Goal: Task Accomplishment & Management: Manage account settings

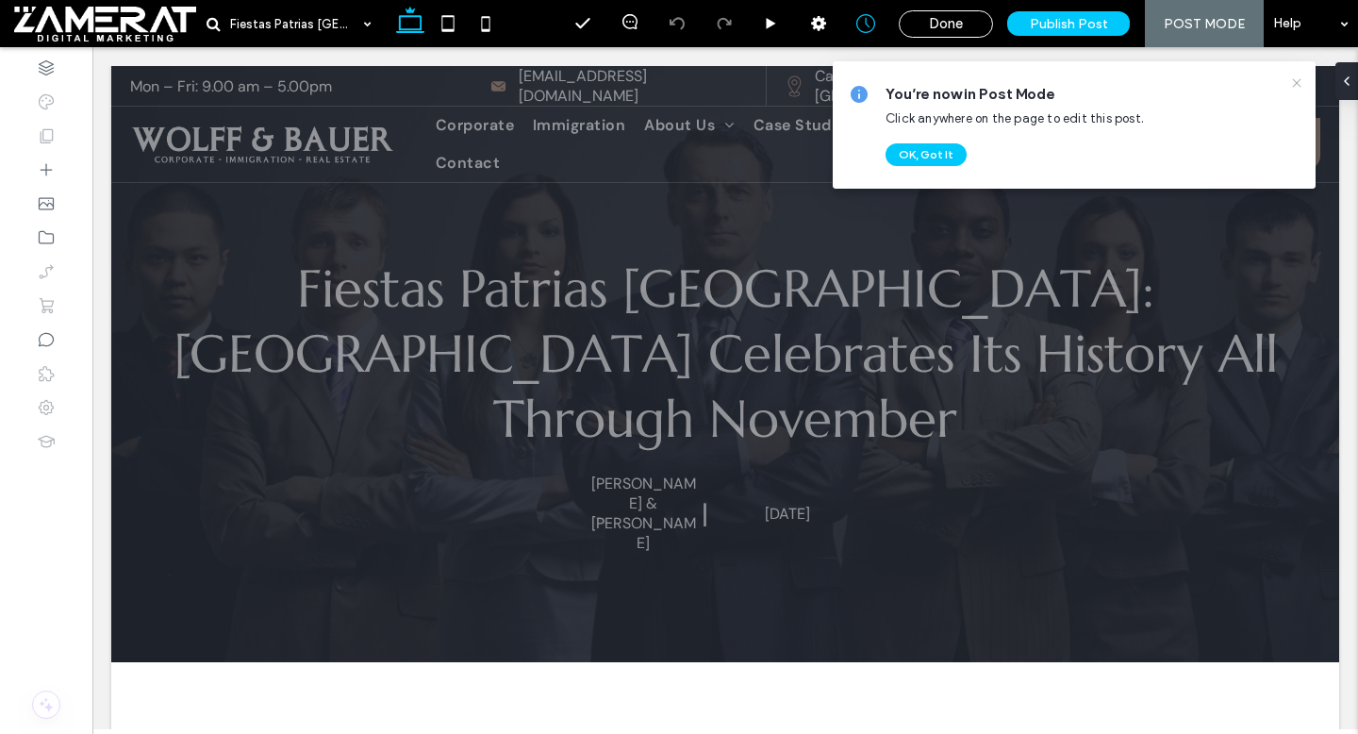
click at [1297, 80] on icon at bounding box center [1296, 82] width 15 height 15
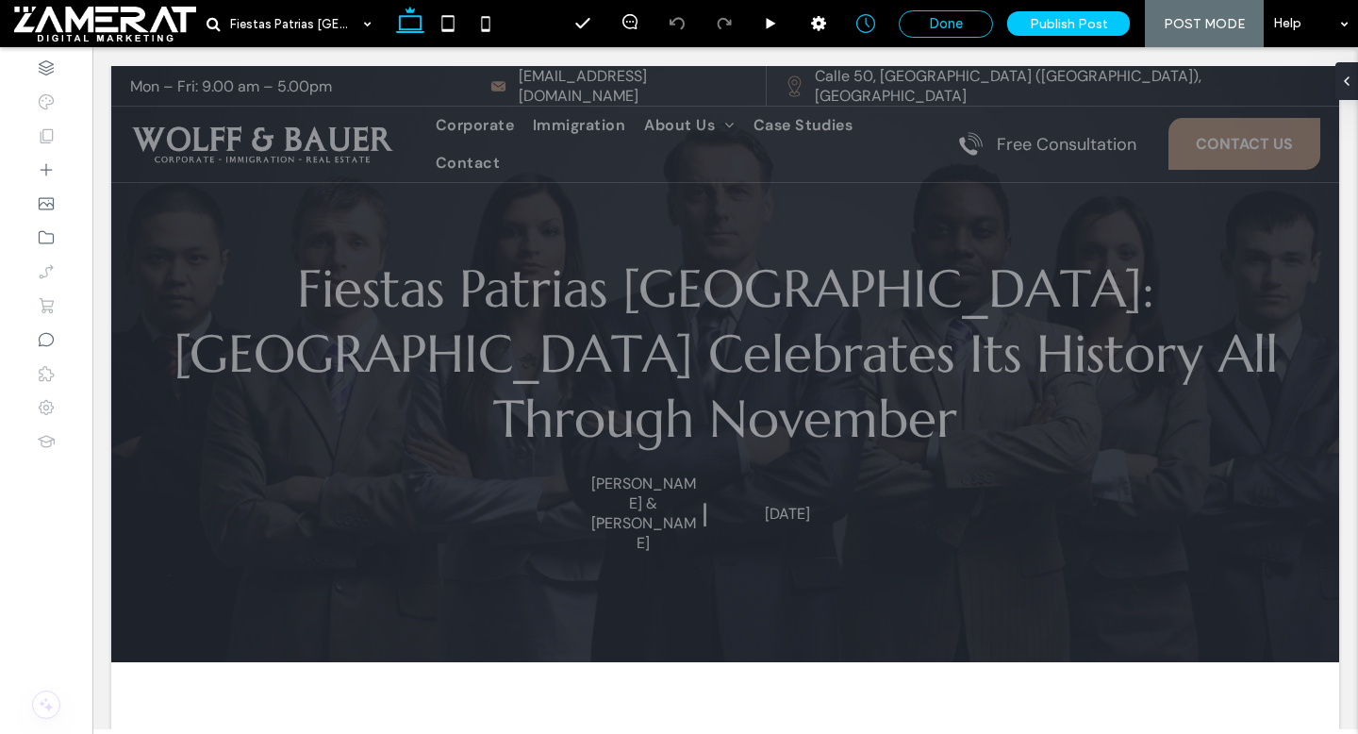
click at [963, 27] on span "Done" at bounding box center [946, 23] width 34 height 17
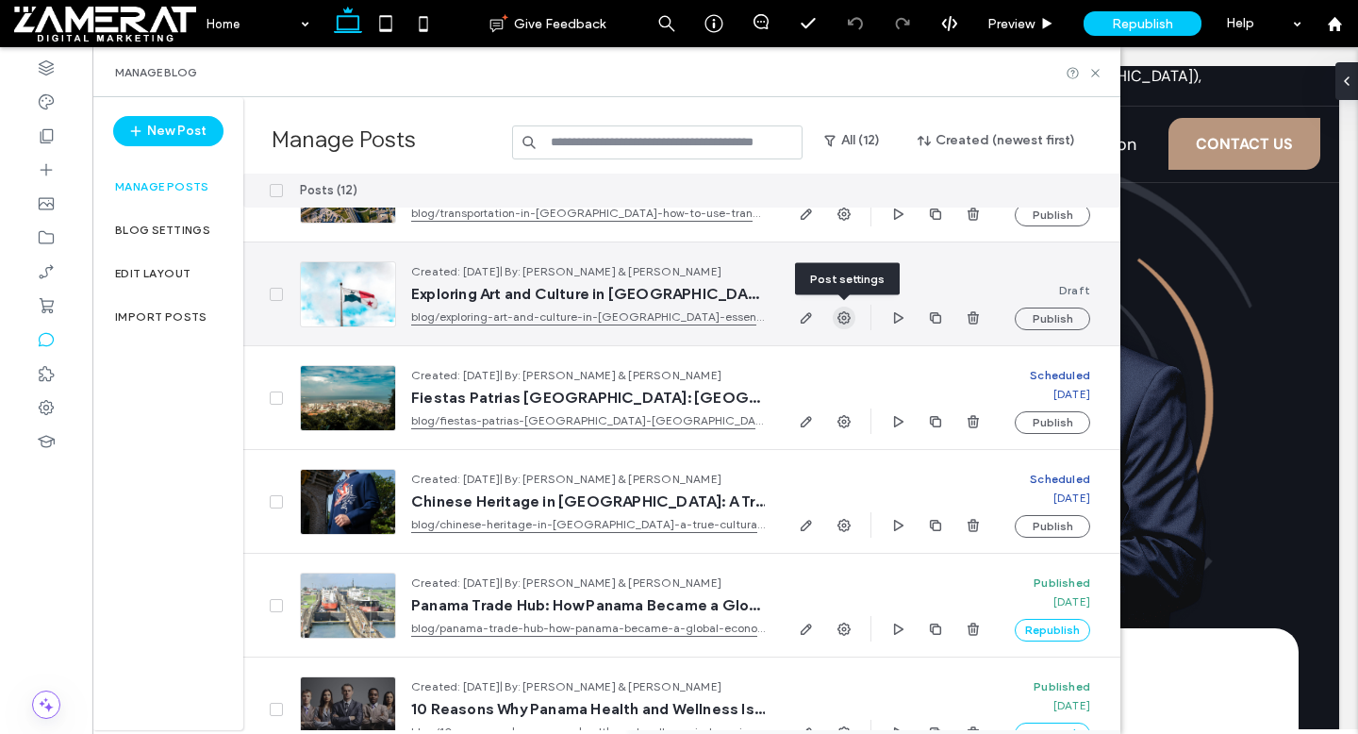
click at [841, 319] on icon "button" at bounding box center [843, 317] width 15 height 15
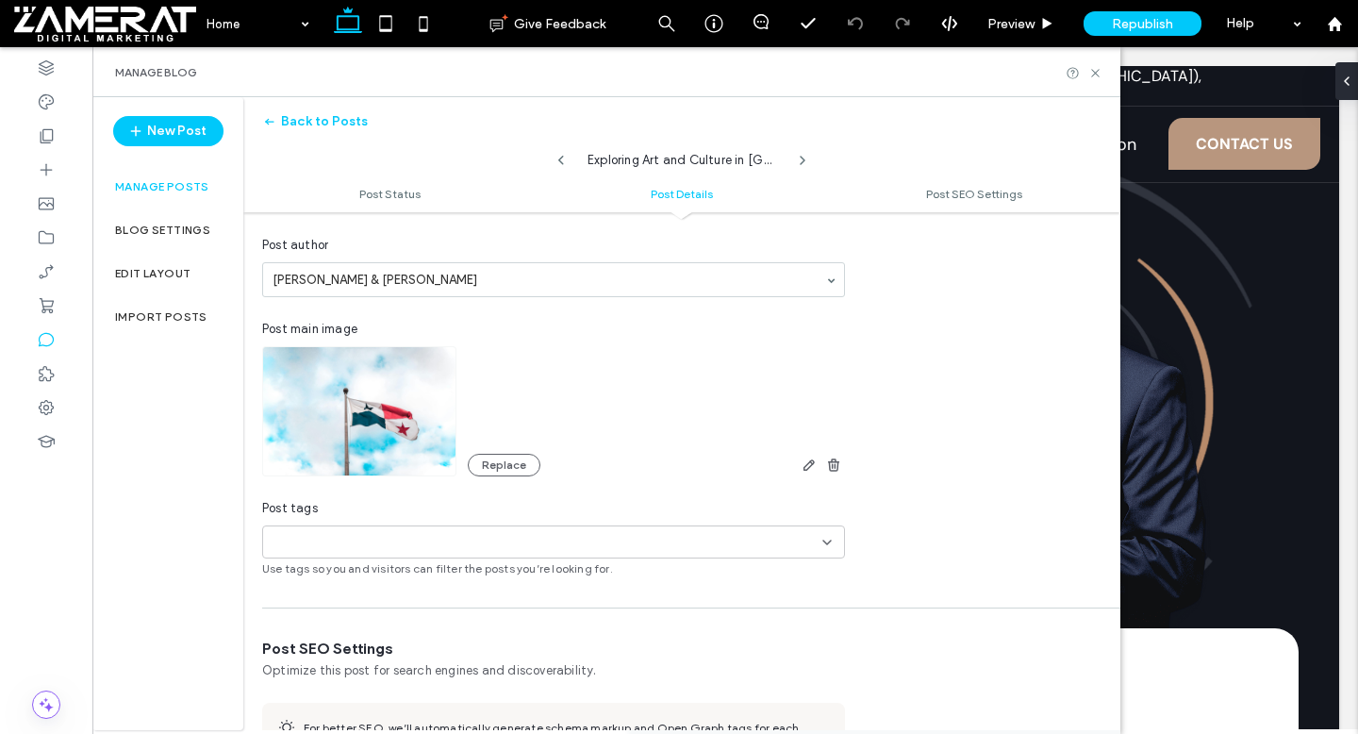
scroll to position [439, 0]
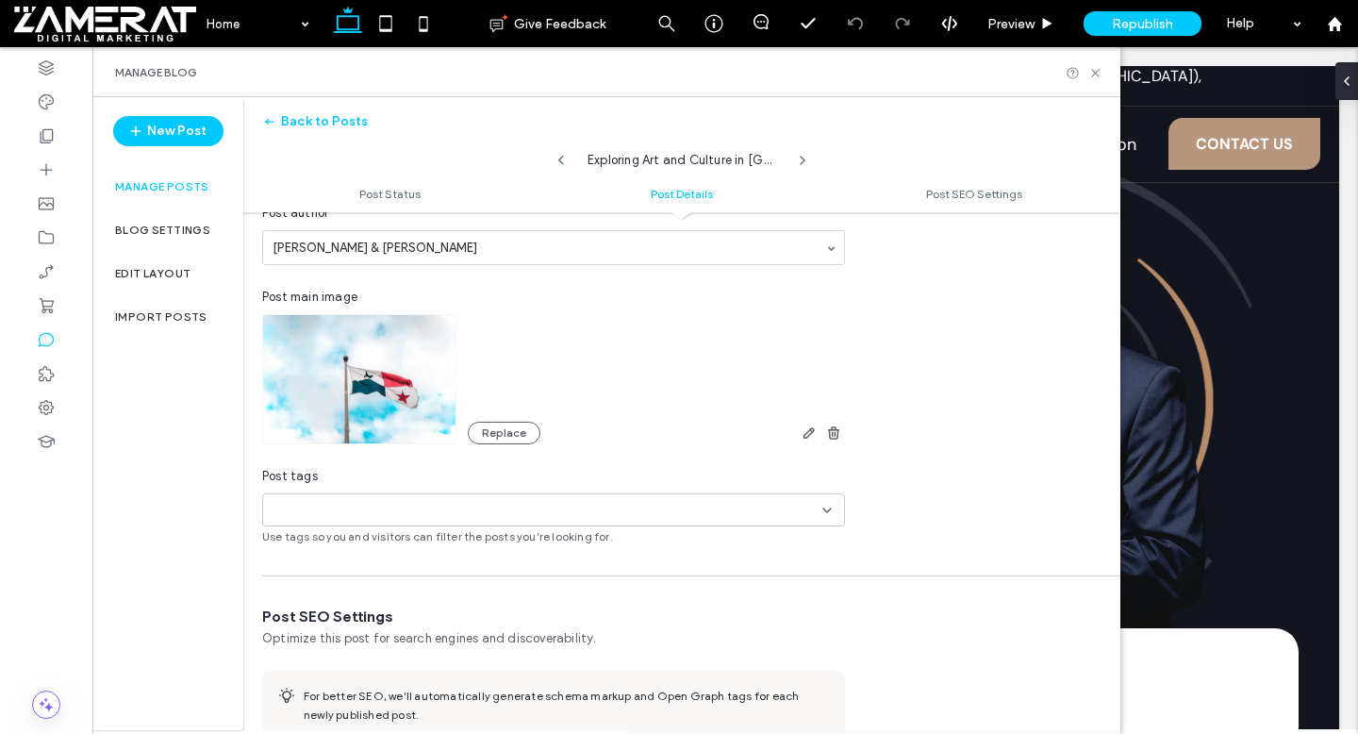
click at [383, 423] on img at bounding box center [359, 379] width 194 height 130
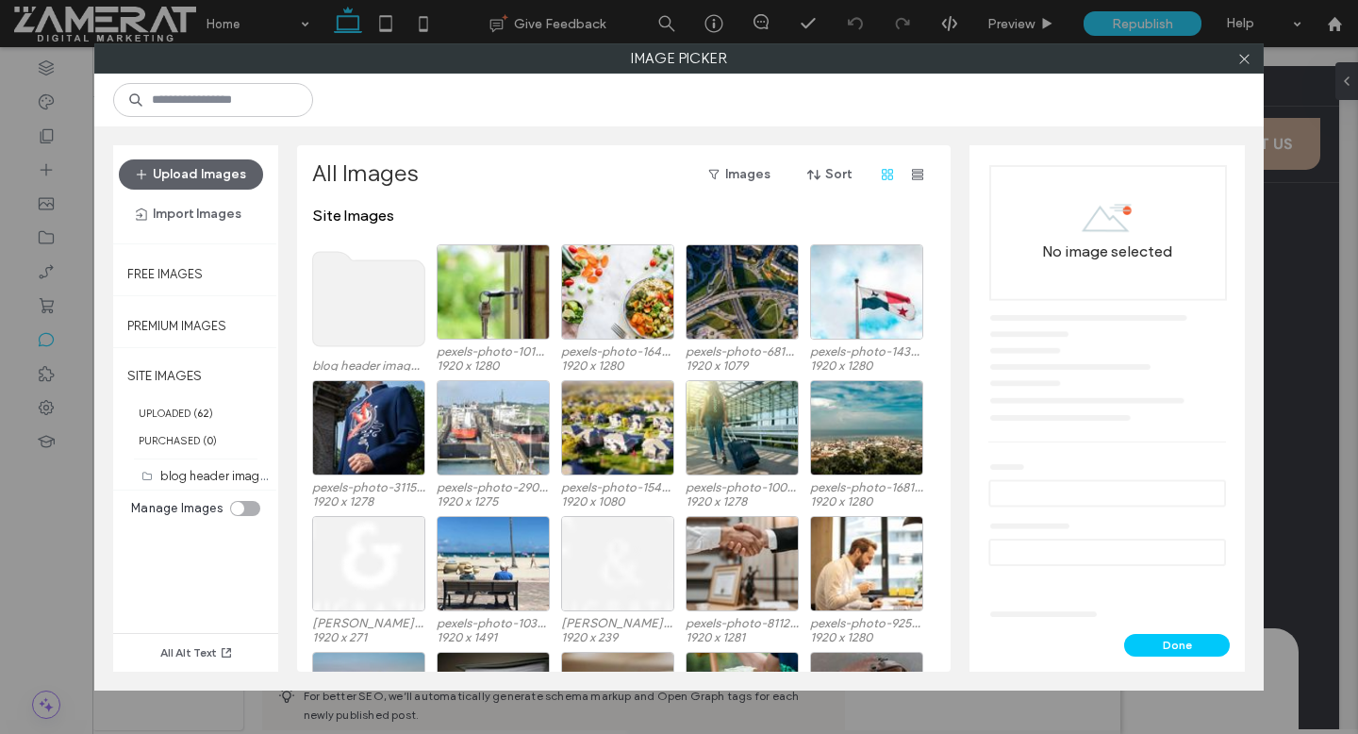
click at [218, 490] on div "SITE IMAGES UPLOADED ( 62 ) PURCHASED ( 0 ) blog header image (1)" at bounding box center [195, 423] width 165 height 142
click at [216, 480] on label "blog header image (1)" at bounding box center [221, 475] width 123 height 18
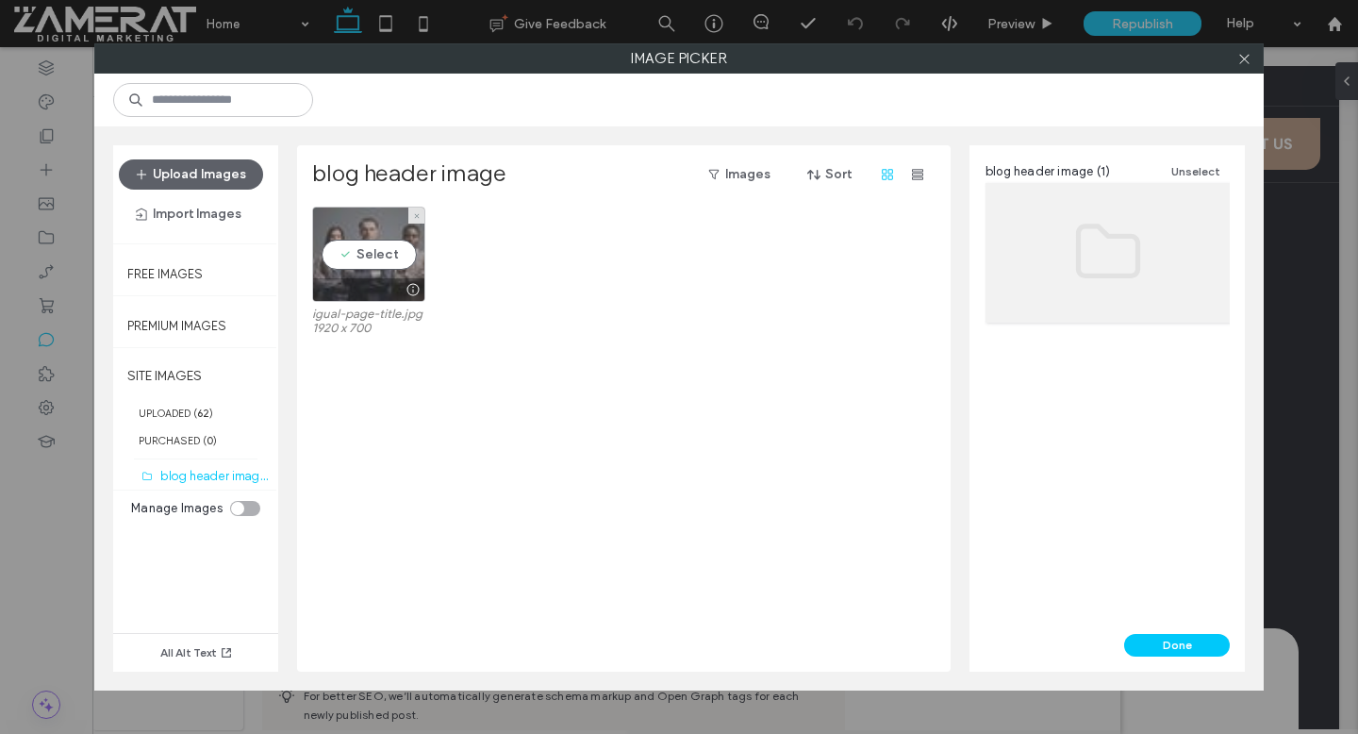
click at [391, 247] on div "Select" at bounding box center [368, 254] width 113 height 95
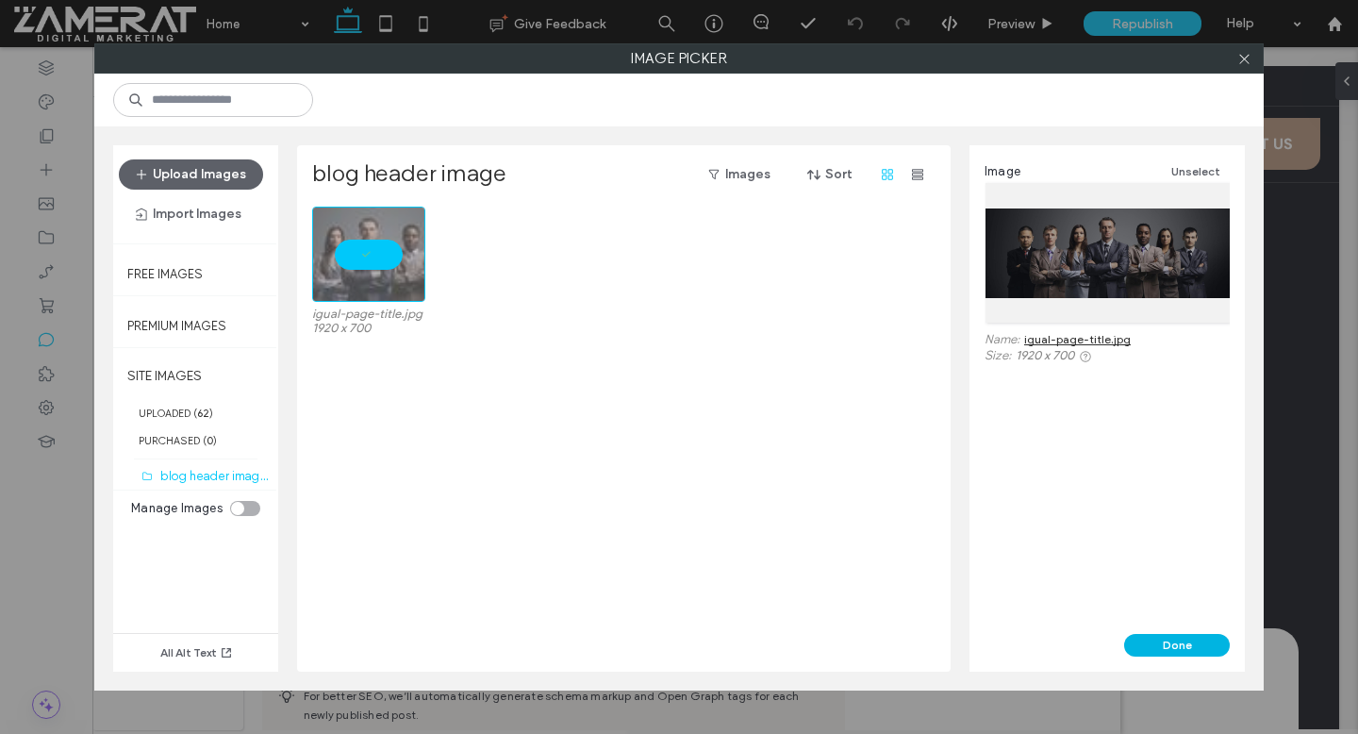
click at [1189, 634] on button "Done" at bounding box center [1177, 645] width 106 height 23
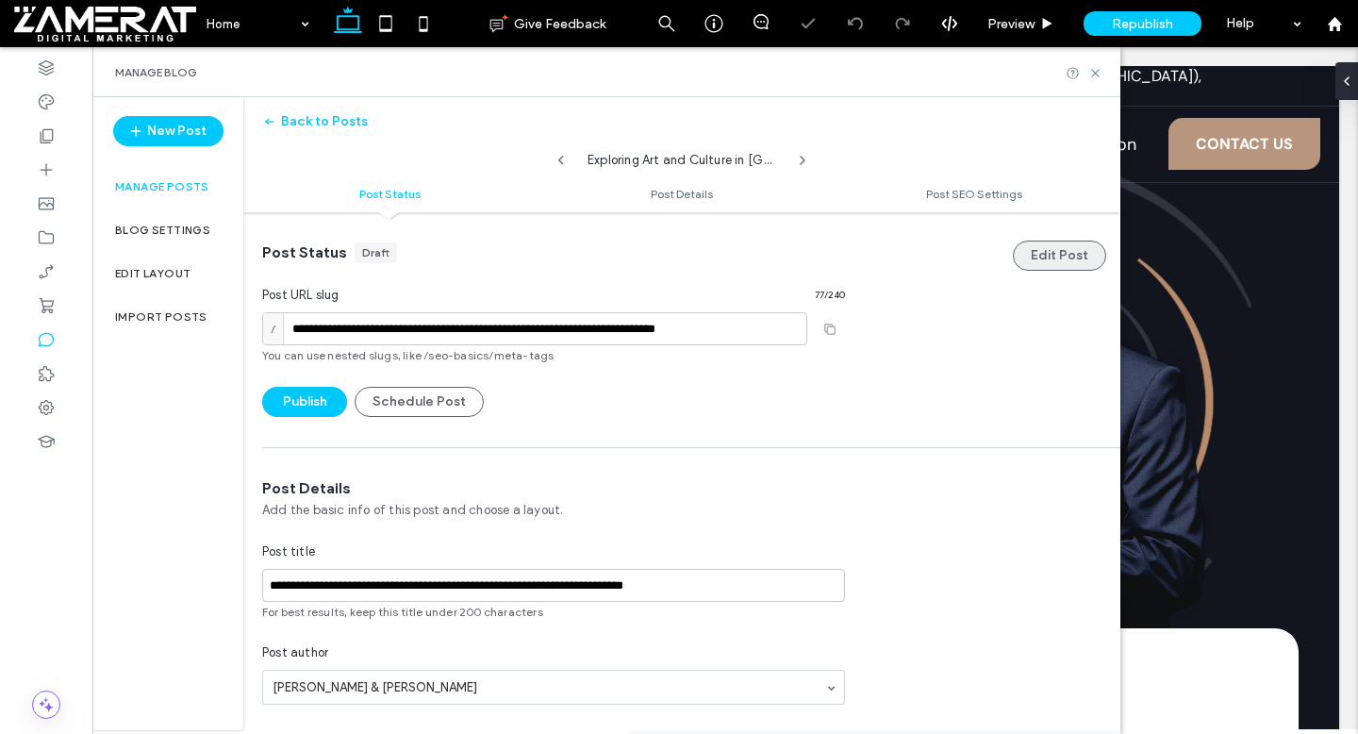
scroll to position [0, 0]
click at [1042, 253] on button "Edit Post" at bounding box center [1059, 255] width 93 height 30
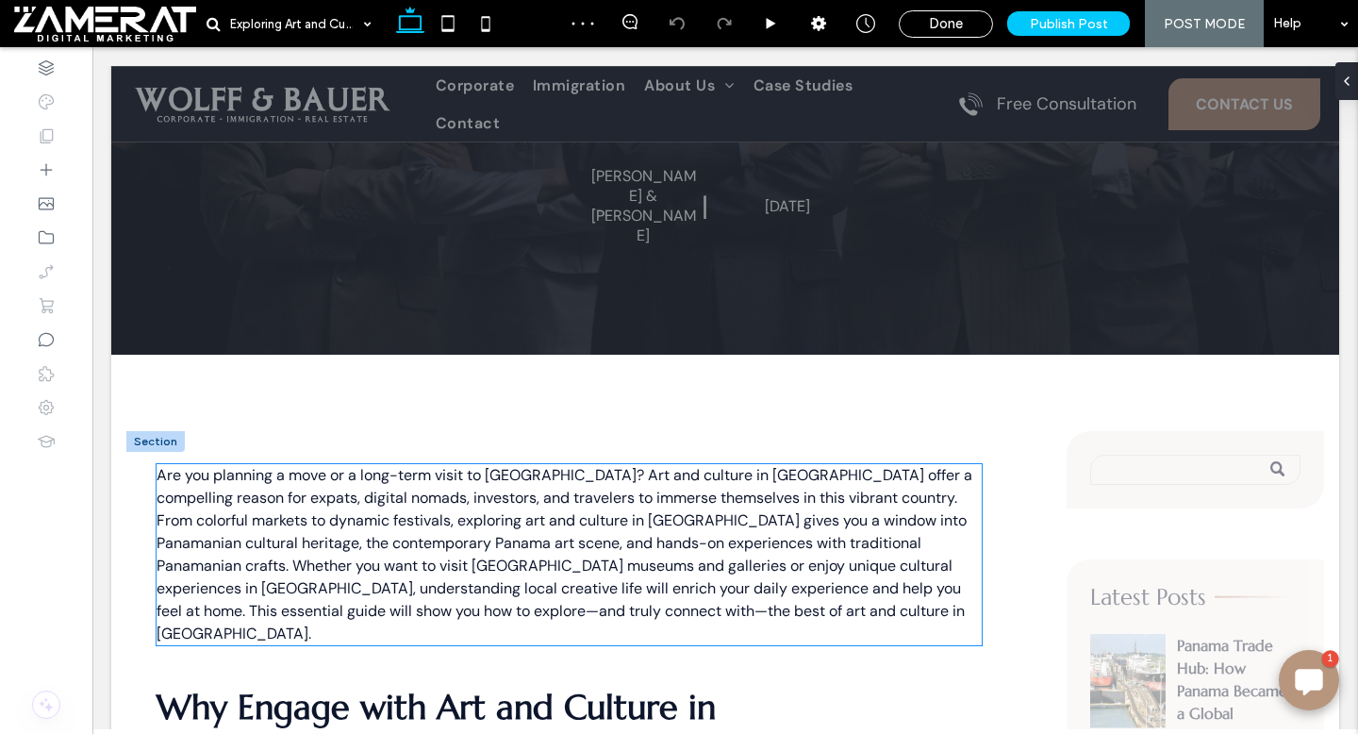
scroll to position [390, 0]
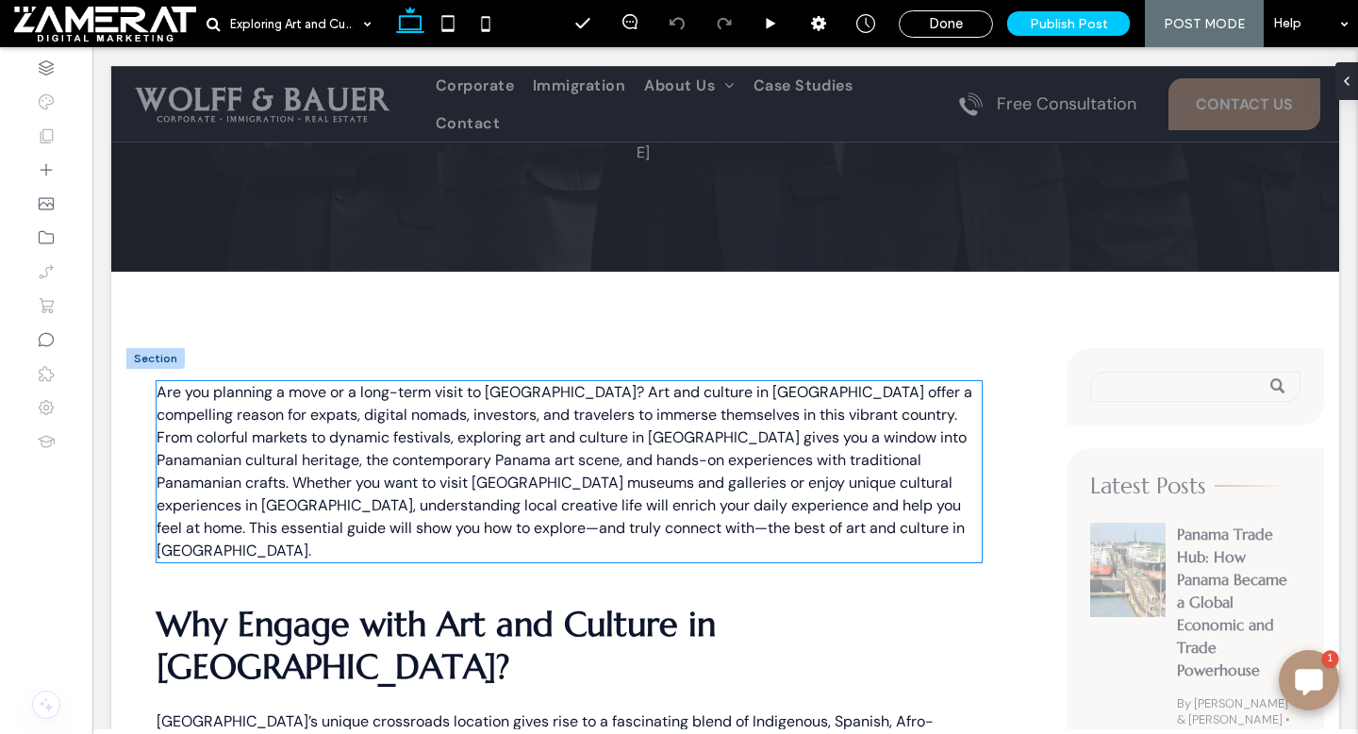
click at [430, 385] on span "Are you planning a move or a long-term visit to [GEOGRAPHIC_DATA]? Art and cult…" at bounding box center [565, 471] width 816 height 178
click at [430, 385] on div "Are you planning a move or a long-term visit to [GEOGRAPHIC_DATA]? Art and cult…" at bounding box center [569, 471] width 825 height 181
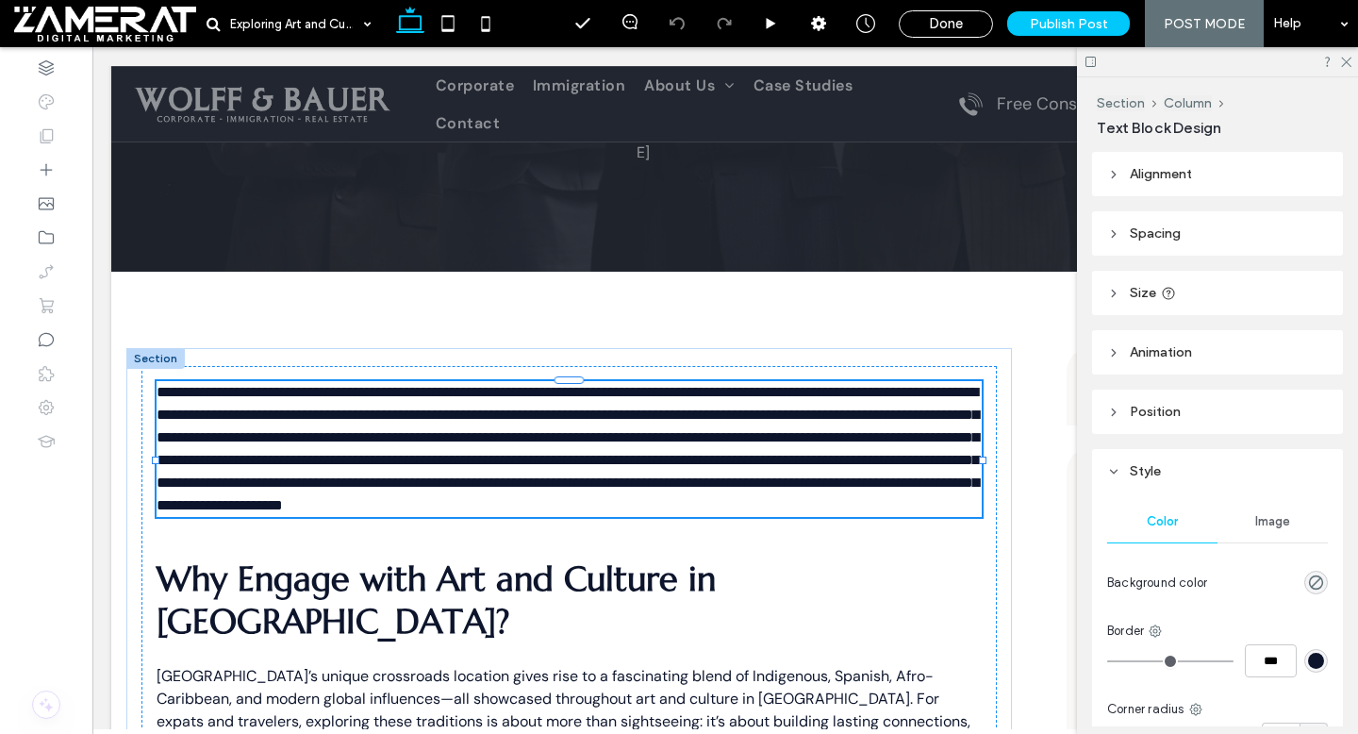
type input "*******"
type input "**"
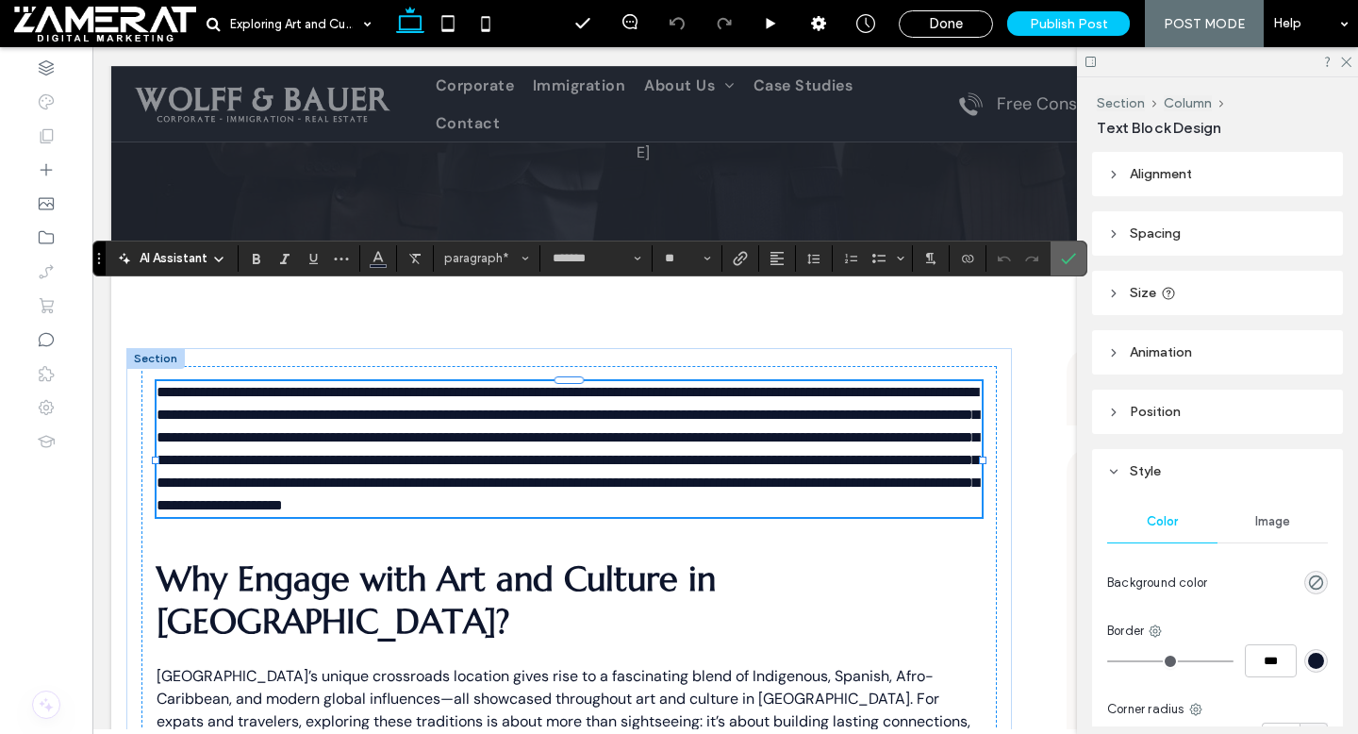
drag, startPoint x: 1062, startPoint y: 263, endPoint x: 970, endPoint y: 205, distance: 108.6
click at [1062, 263] on icon "Confirm" at bounding box center [1068, 258] width 15 height 15
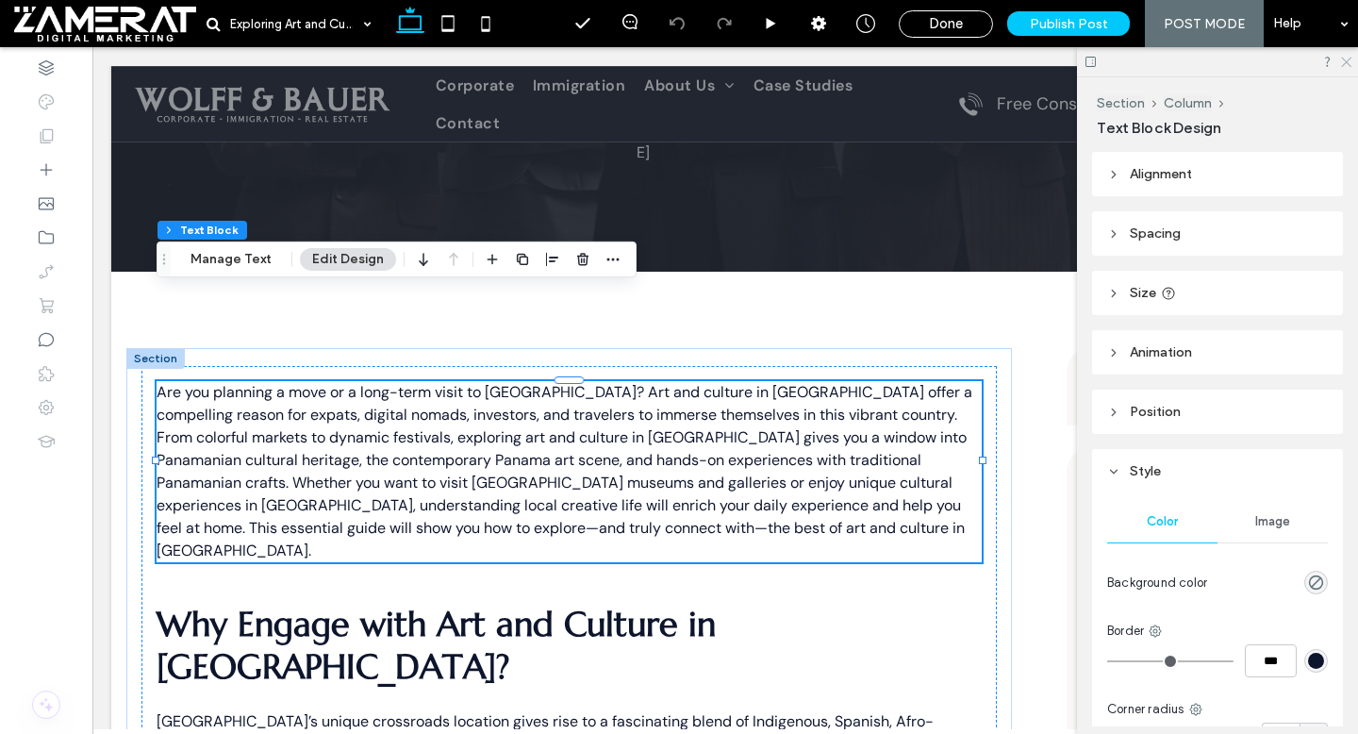
click at [1347, 61] on use at bounding box center [1346, 63] width 10 height 10
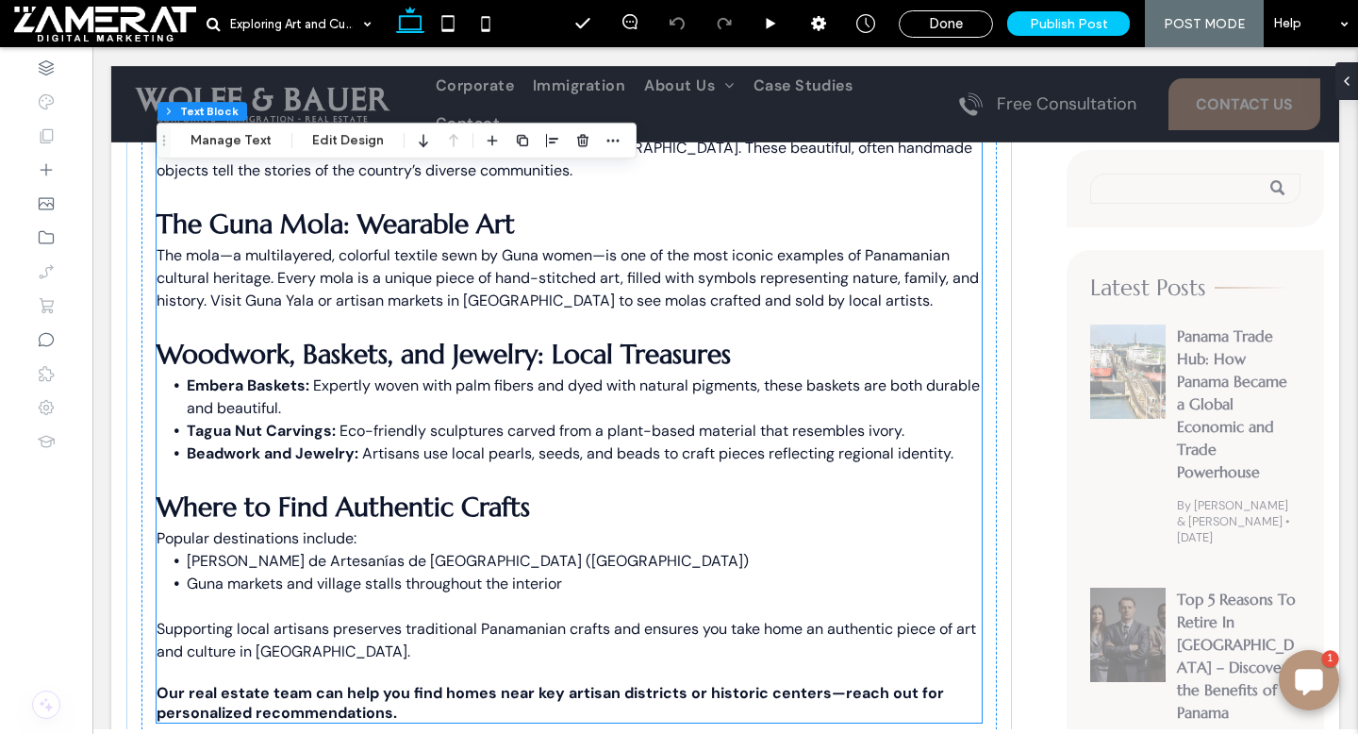
scroll to position [1543, 0]
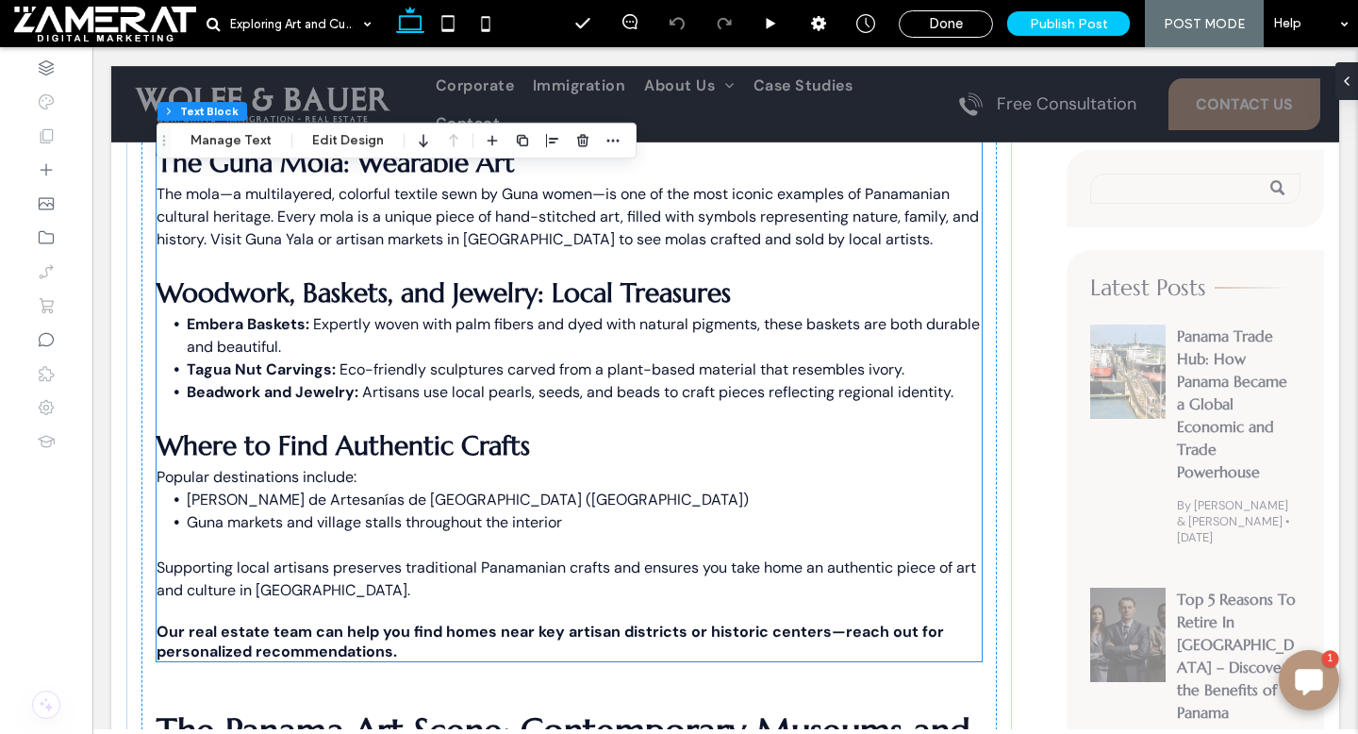
click at [372, 489] on span "[PERSON_NAME] de Artesanías de [GEOGRAPHIC_DATA] ([GEOGRAPHIC_DATA])" at bounding box center [468, 499] width 562 height 20
click at [372, 347] on div "Traditional Panamanian crafts are central to art and culture in [GEOGRAPHIC_DAT…" at bounding box center [569, 368] width 825 height 586
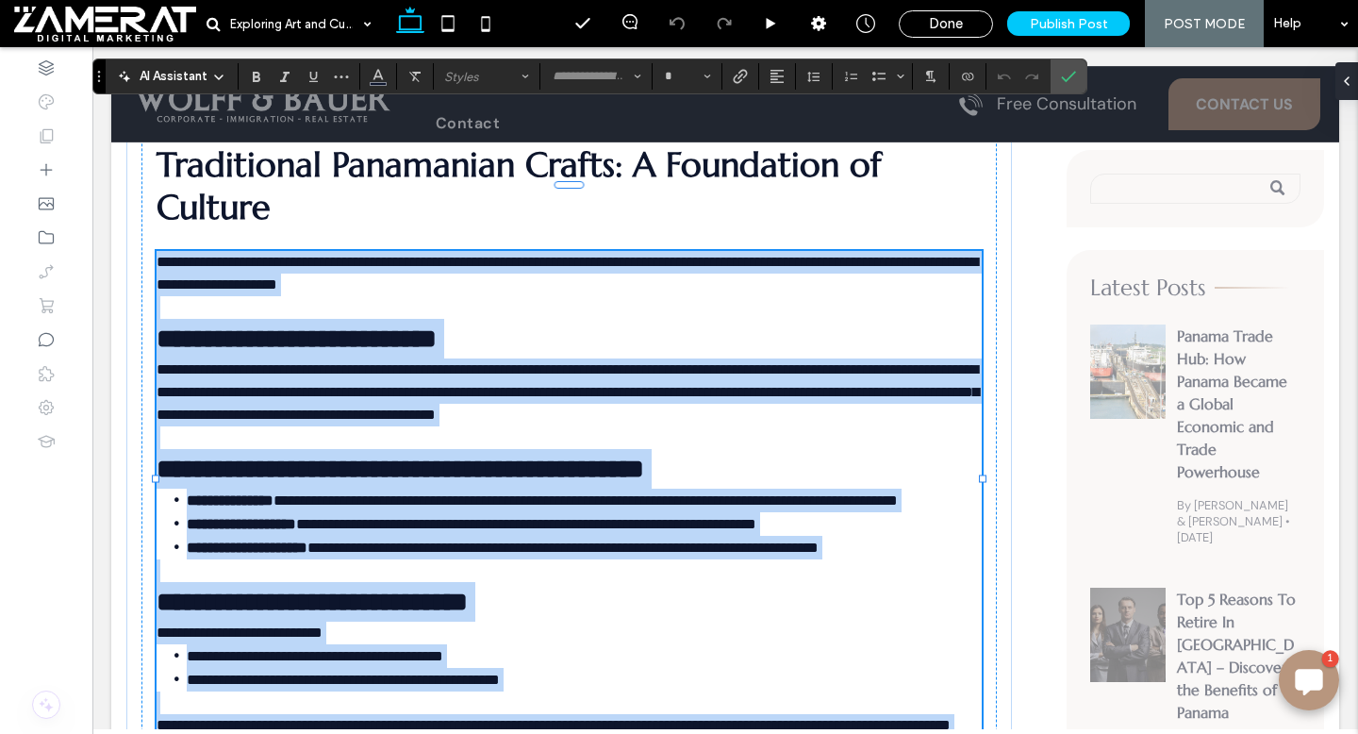
click at [294, 517] on strong "**********" at bounding box center [241, 524] width 109 height 14
type input "*******"
type input "**"
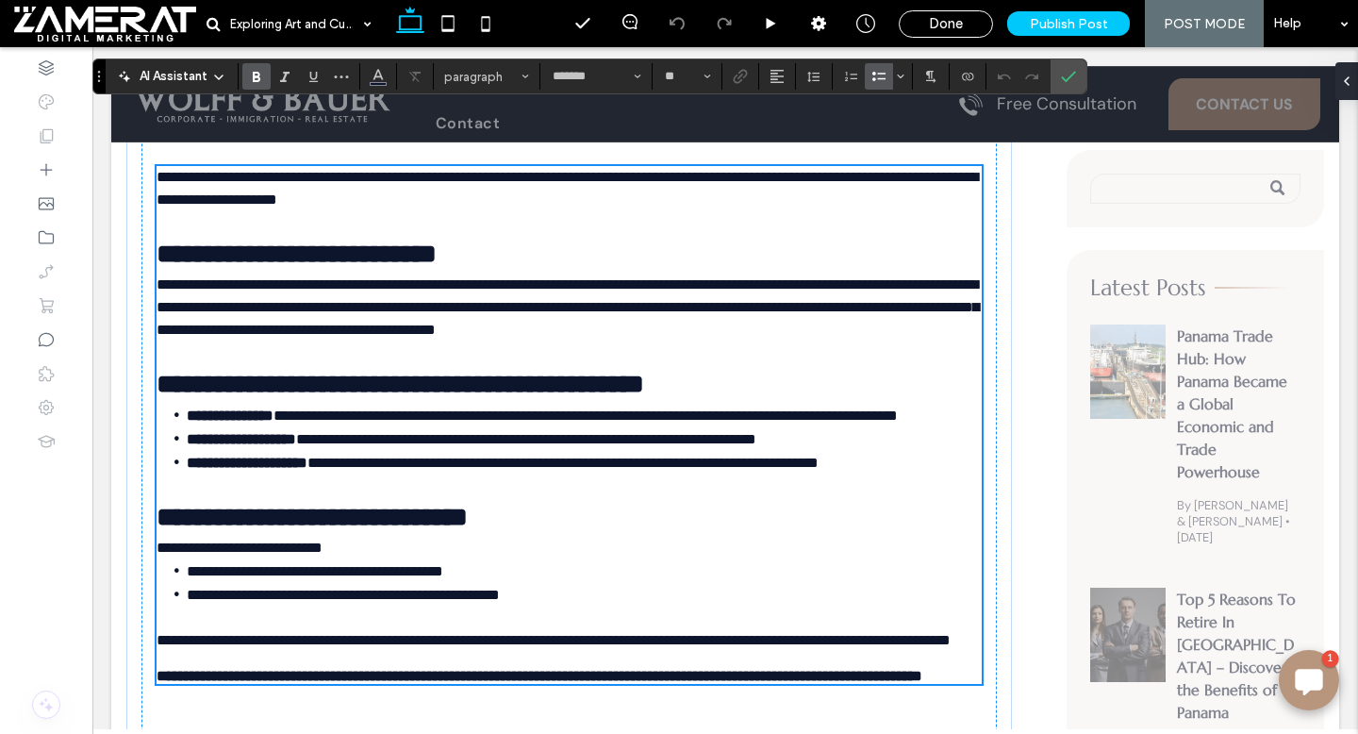
scroll to position [1477, 0]
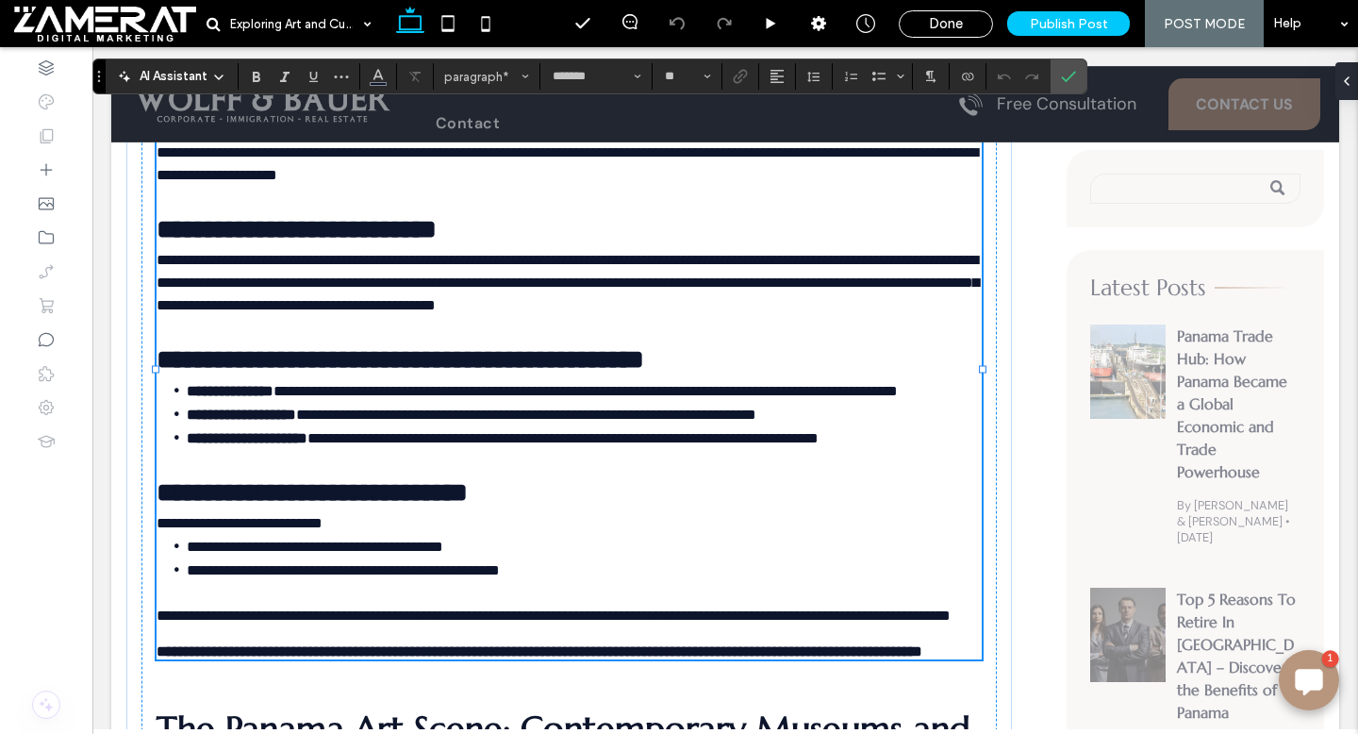
click at [366, 512] on p "**********" at bounding box center [569, 523] width 825 height 23
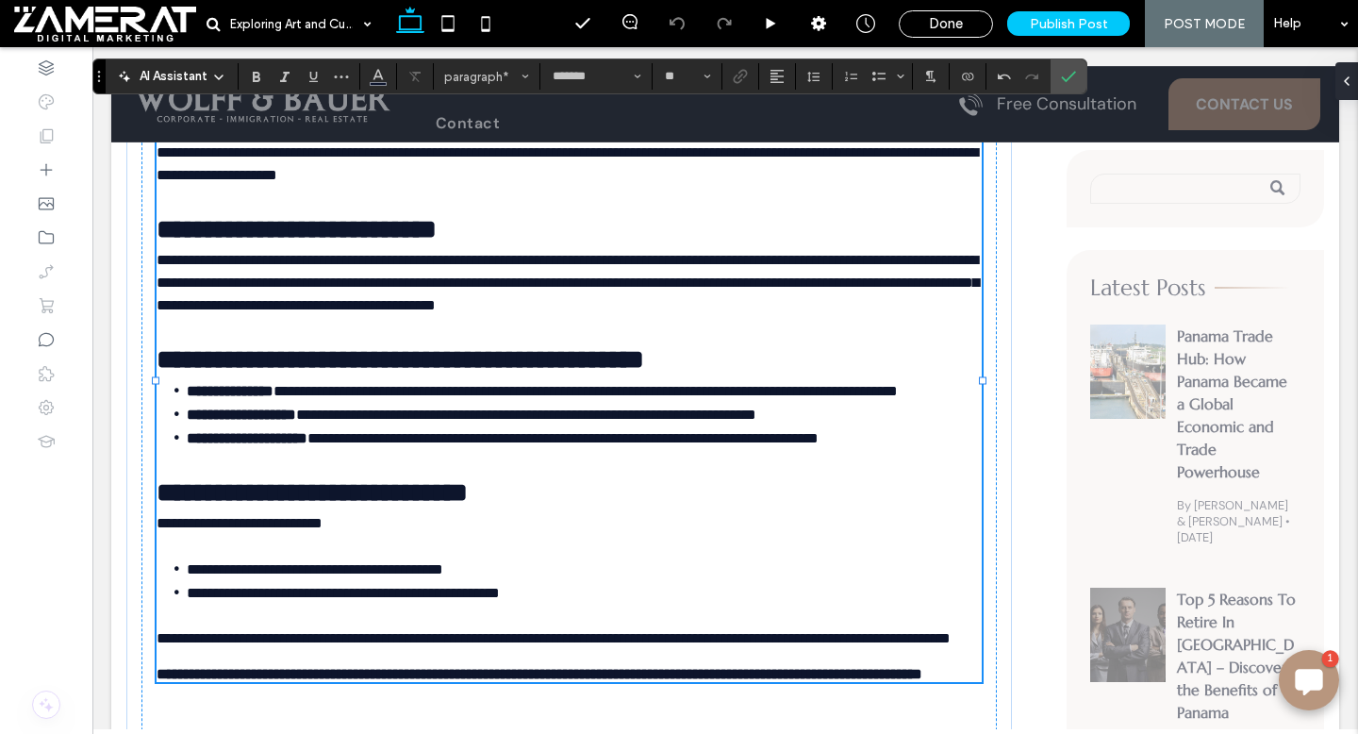
click at [159, 516] on span "**********" at bounding box center [240, 523] width 166 height 14
click at [1071, 82] on icon "Confirm" at bounding box center [1068, 76] width 15 height 15
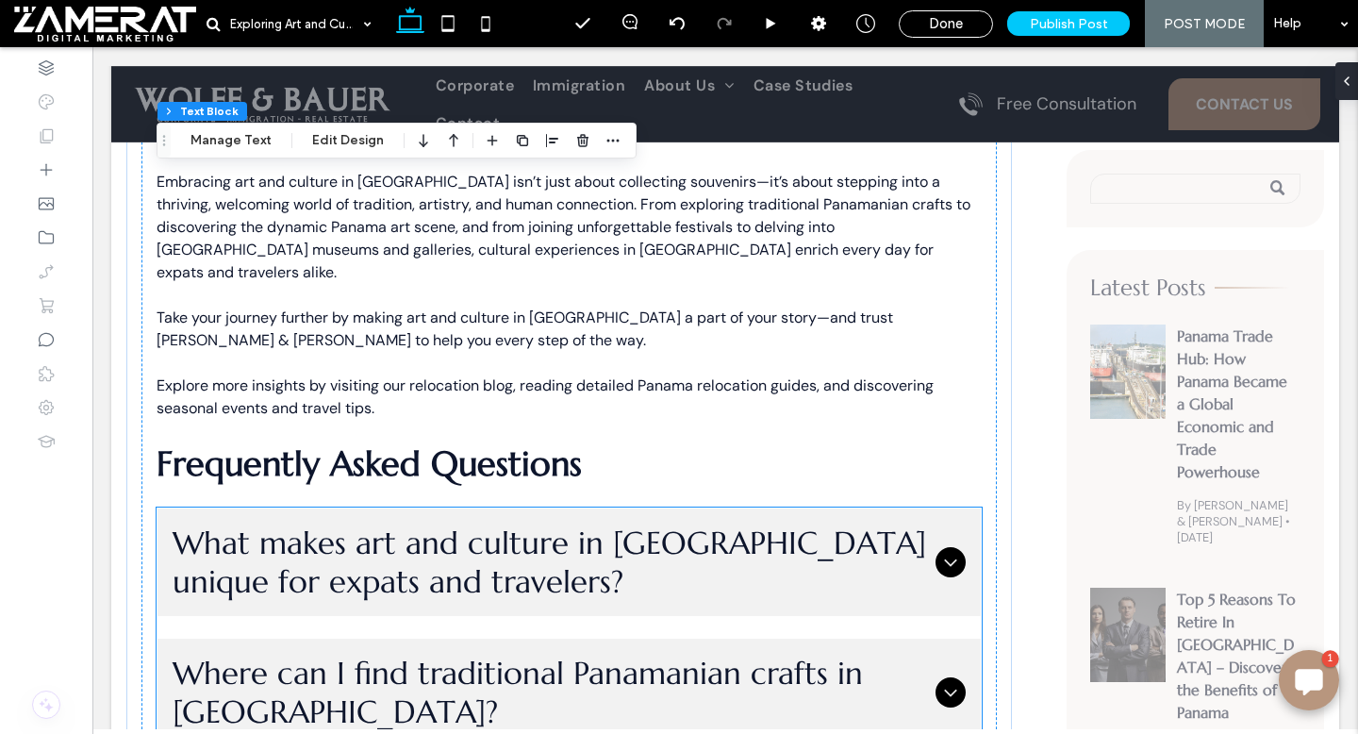
scroll to position [4302, 0]
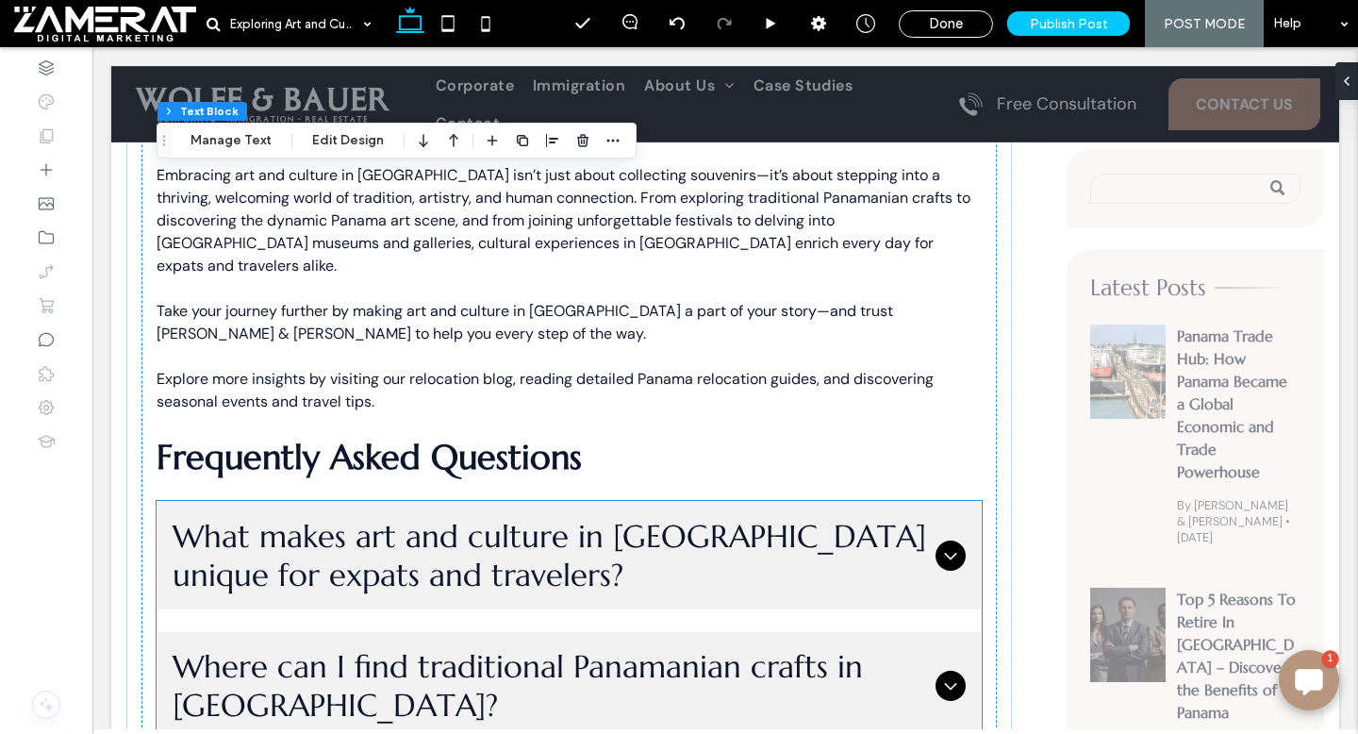
click at [434, 502] on div "What makes art and culture in [GEOGRAPHIC_DATA] unique for expats and travelers?" at bounding box center [568, 556] width 823 height 108
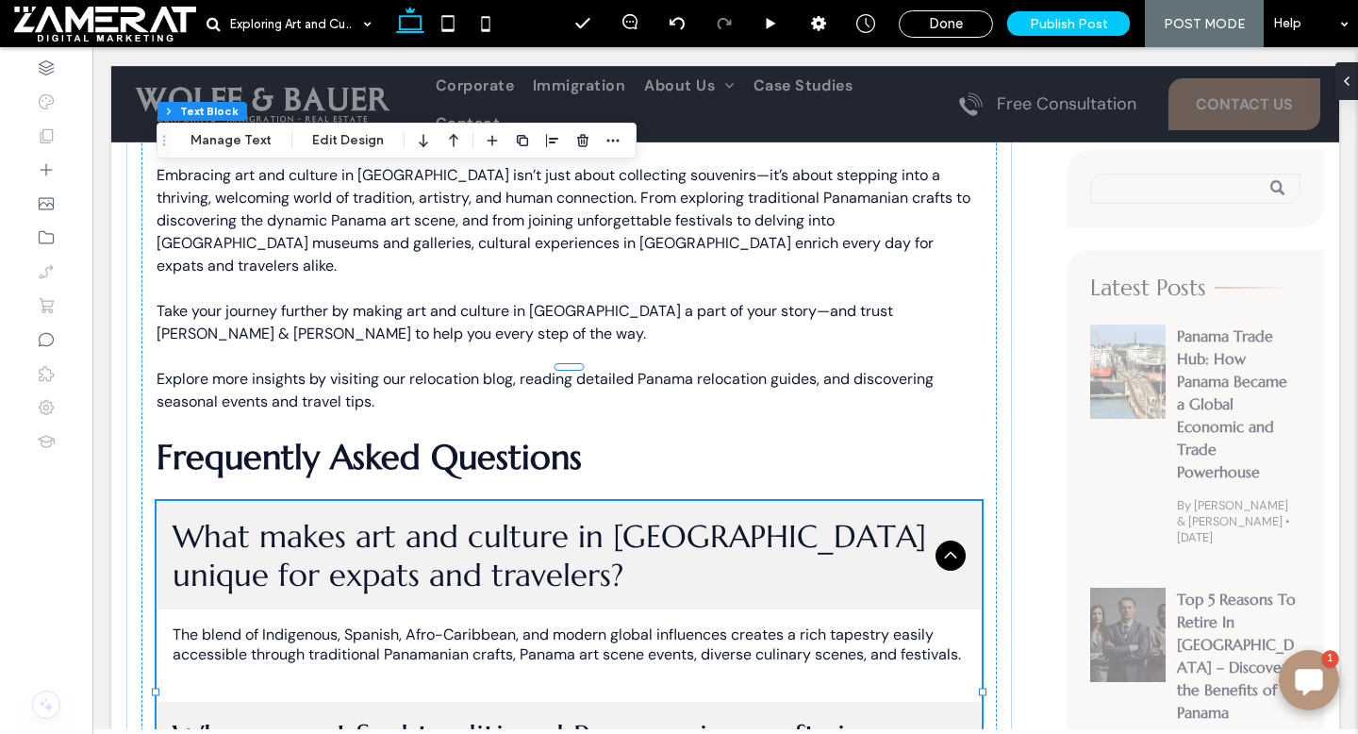
click at [434, 502] on div "What makes art and culture in [GEOGRAPHIC_DATA] unique for expats and travelers?" at bounding box center [568, 556] width 823 height 108
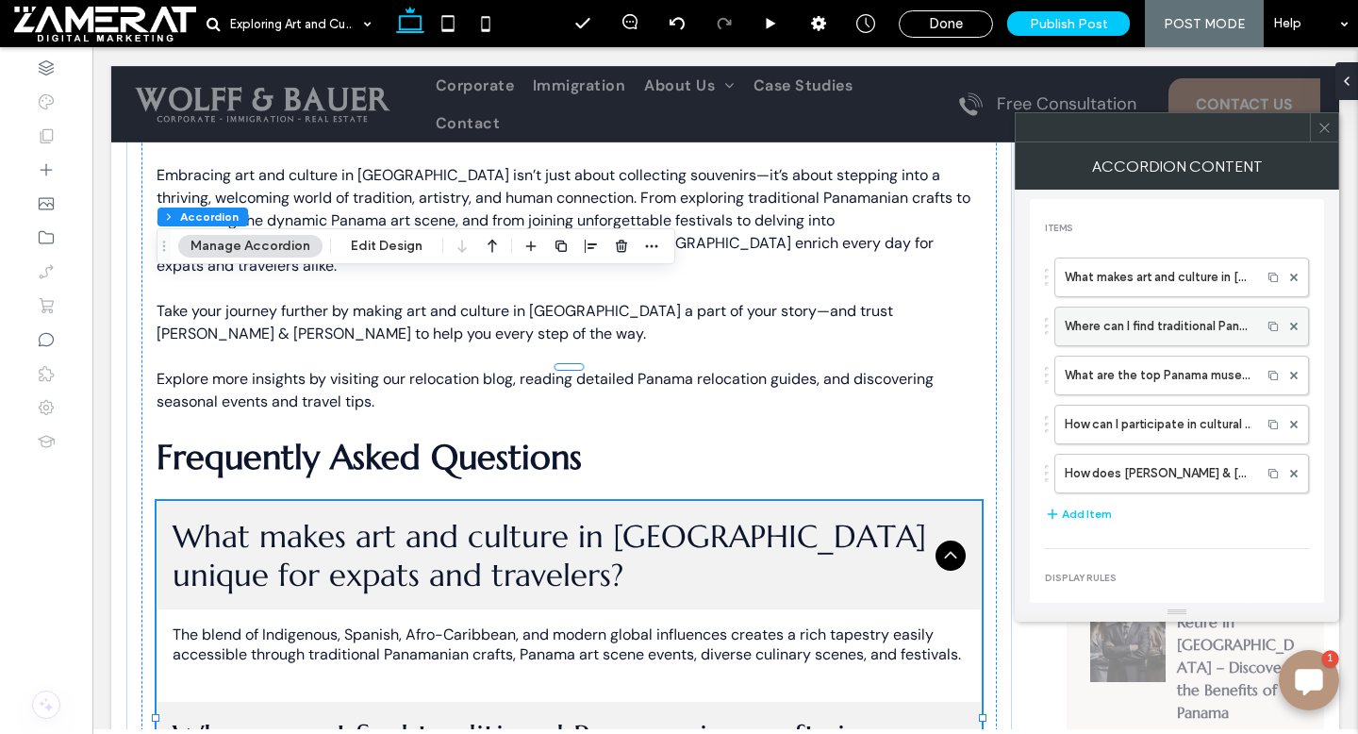
scroll to position [219, 0]
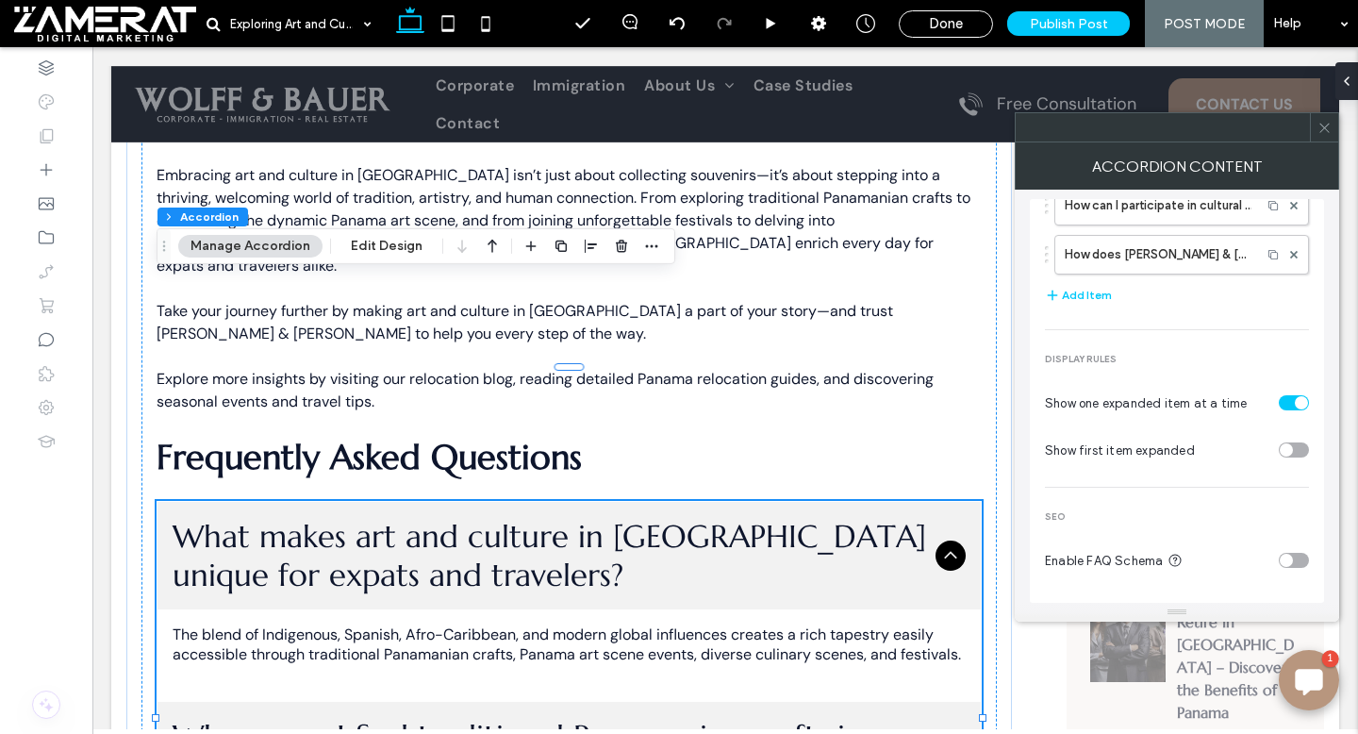
click at [1329, 124] on icon at bounding box center [1324, 128] width 14 height 14
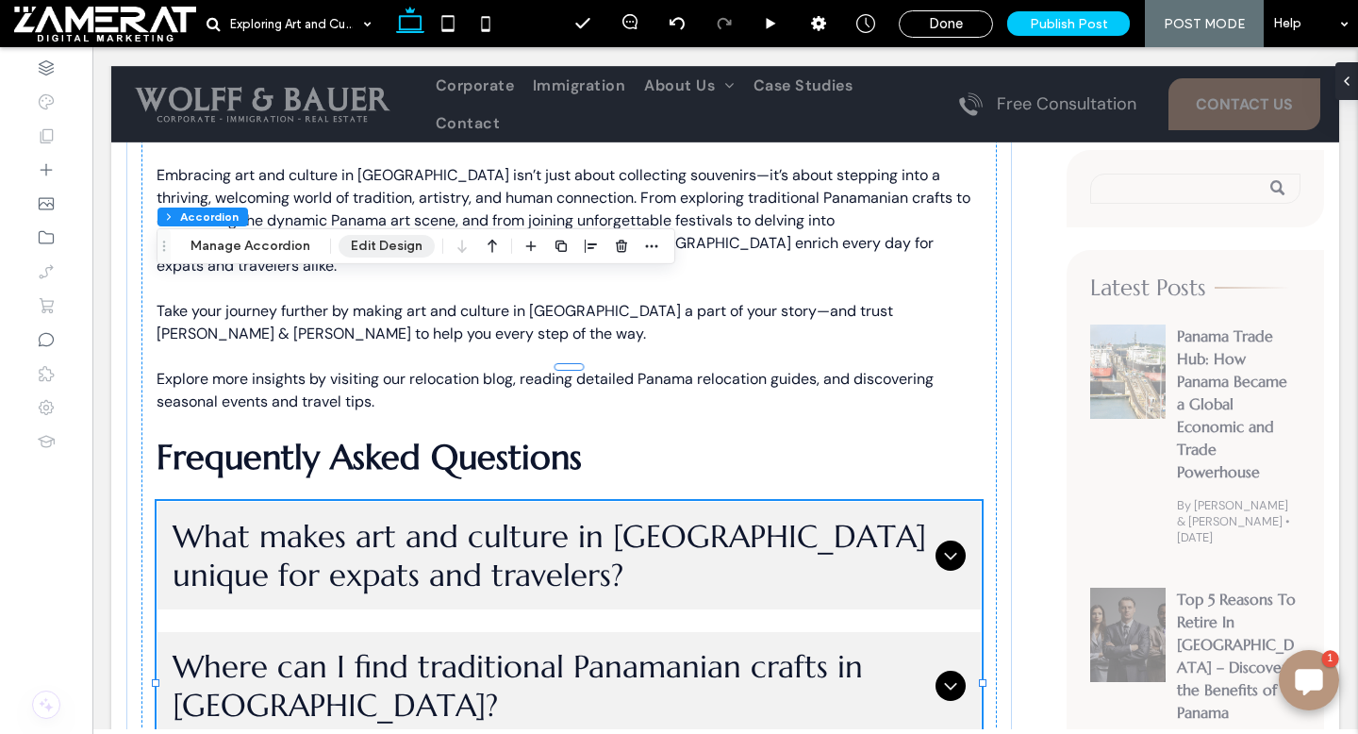
click at [402, 250] on button "Edit Design" at bounding box center [387, 246] width 96 height 23
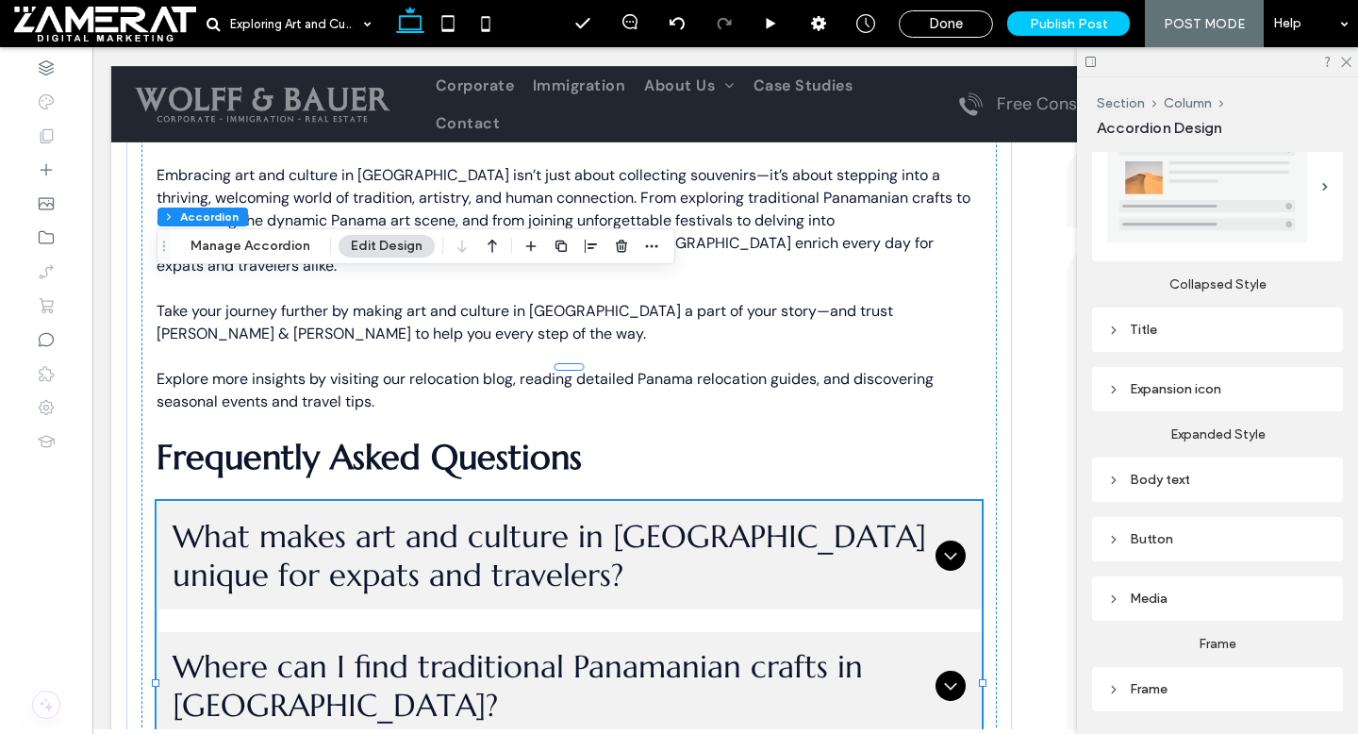
scroll to position [344, 0]
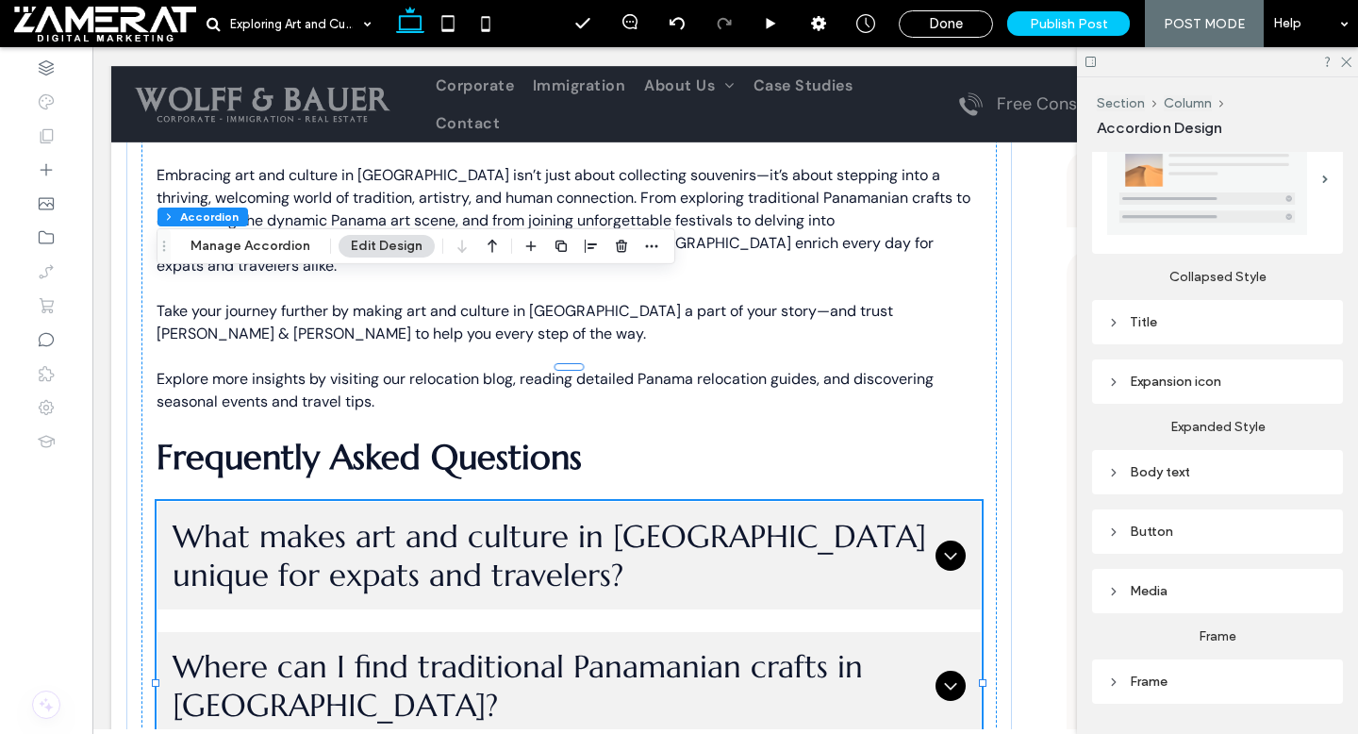
click at [1166, 321] on div "Title" at bounding box center [1217, 322] width 221 height 16
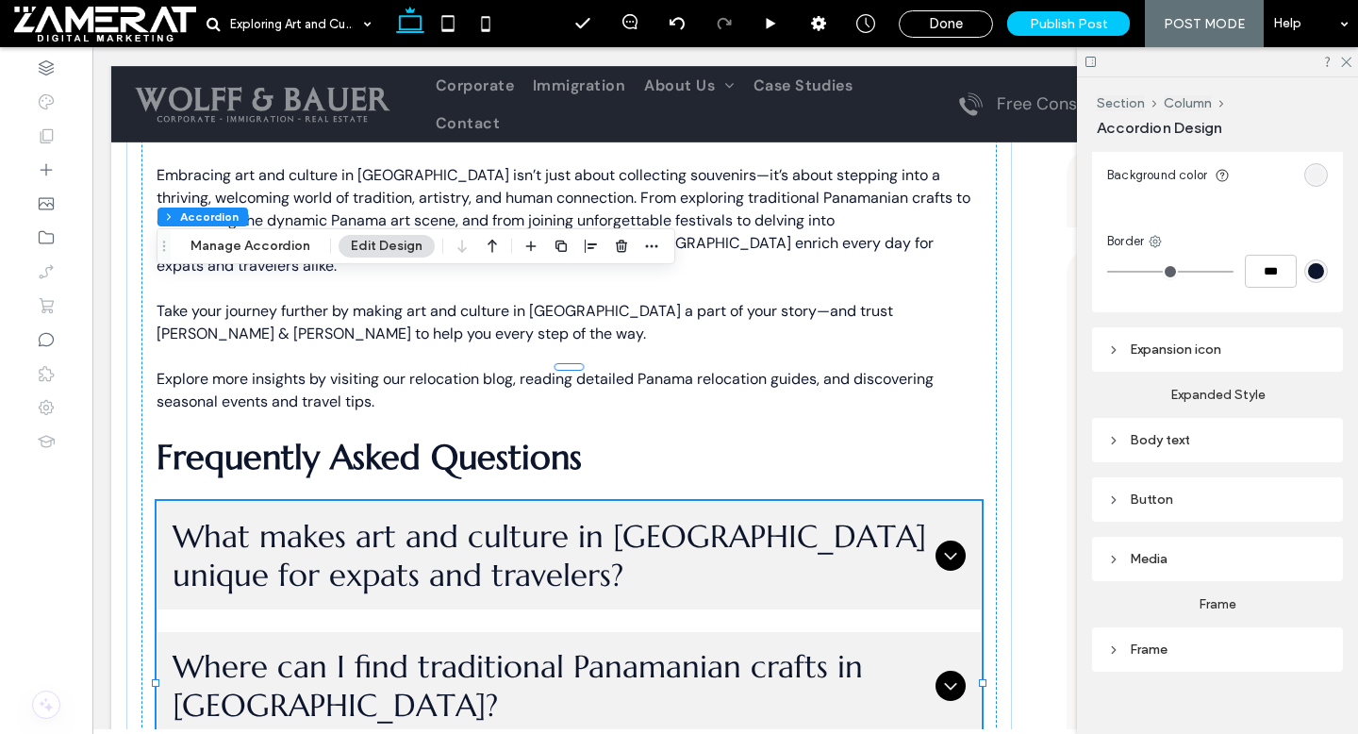
scroll to position [1079, 0]
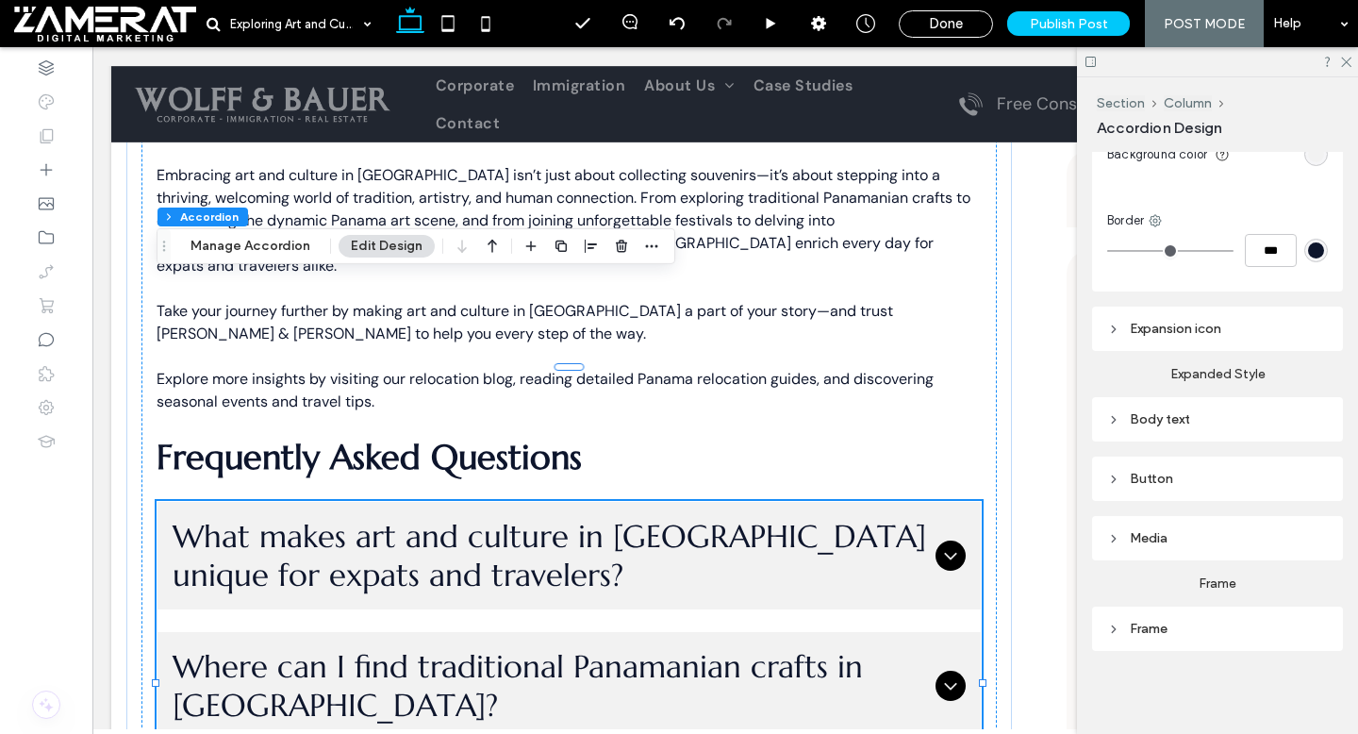
type input "**"
click at [1178, 423] on div "Body text" at bounding box center [1217, 419] width 221 height 16
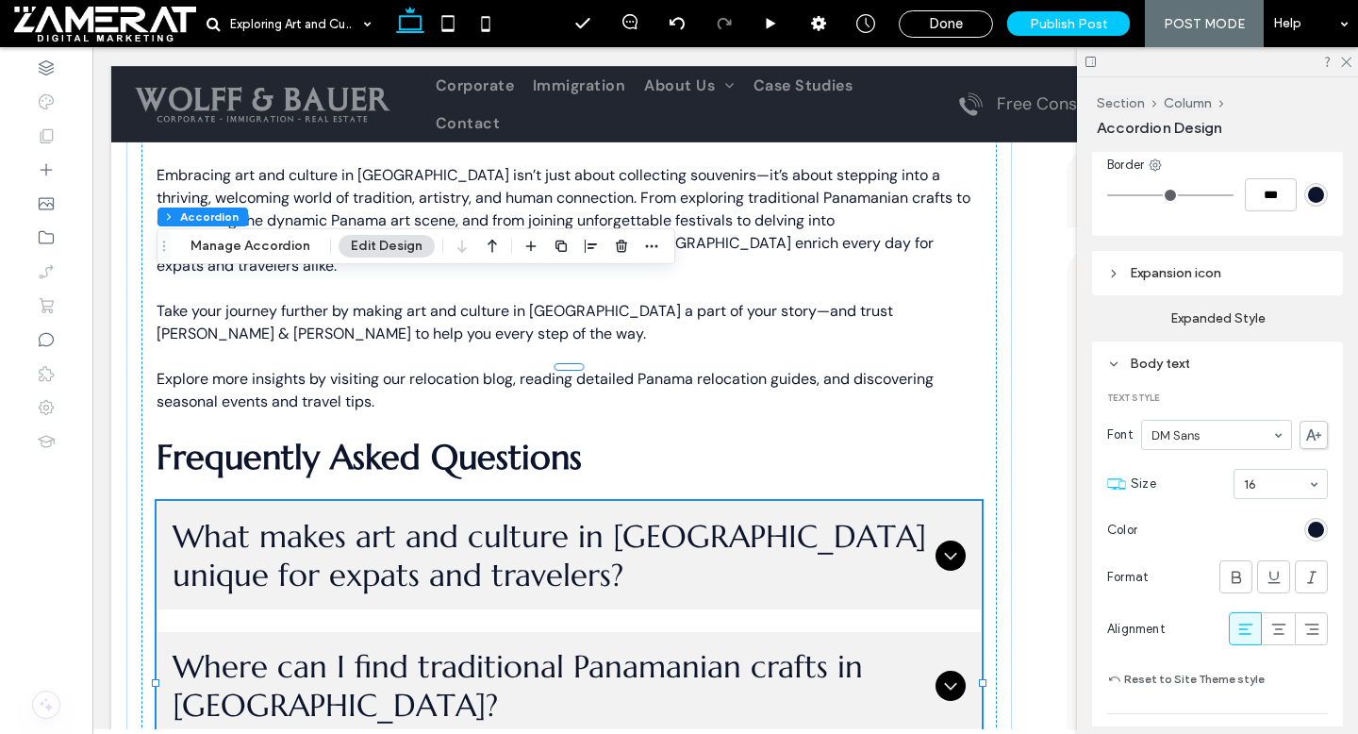
scroll to position [1191, 0]
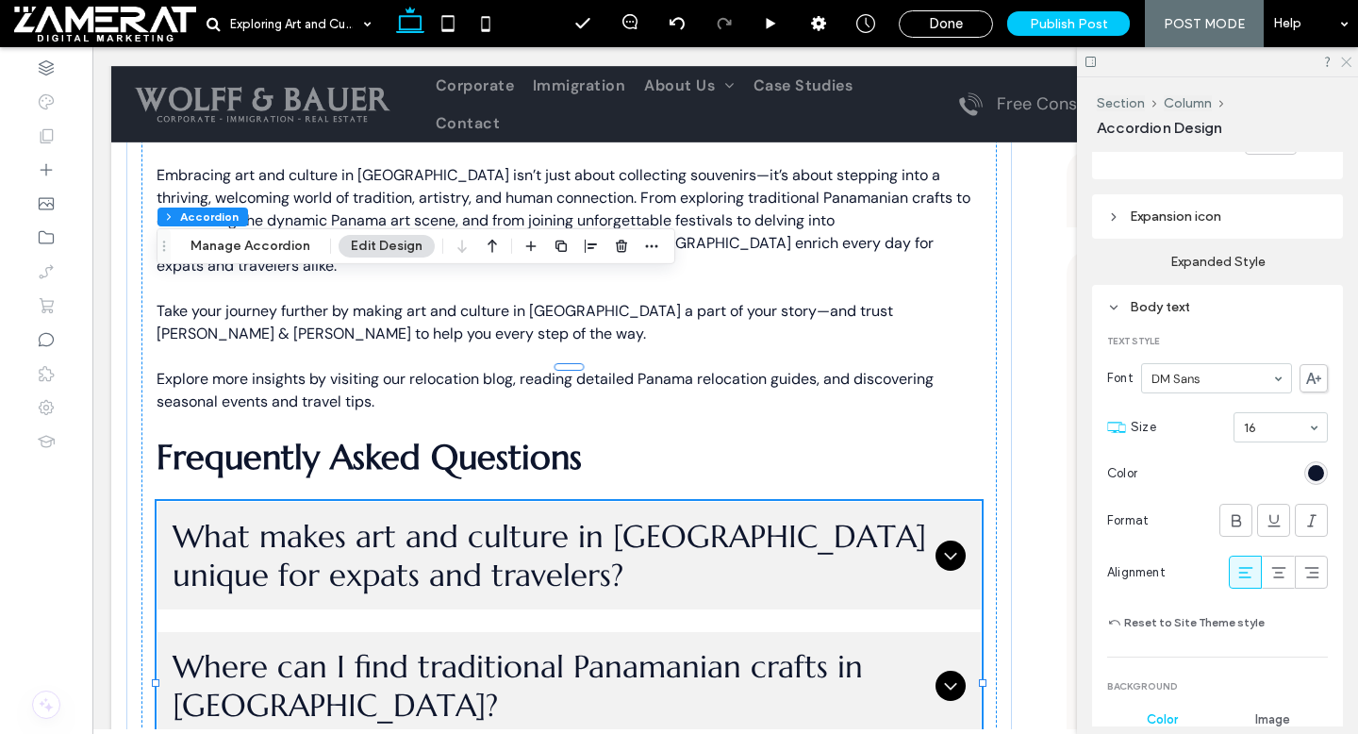
click at [1345, 62] on use at bounding box center [1346, 63] width 10 height 10
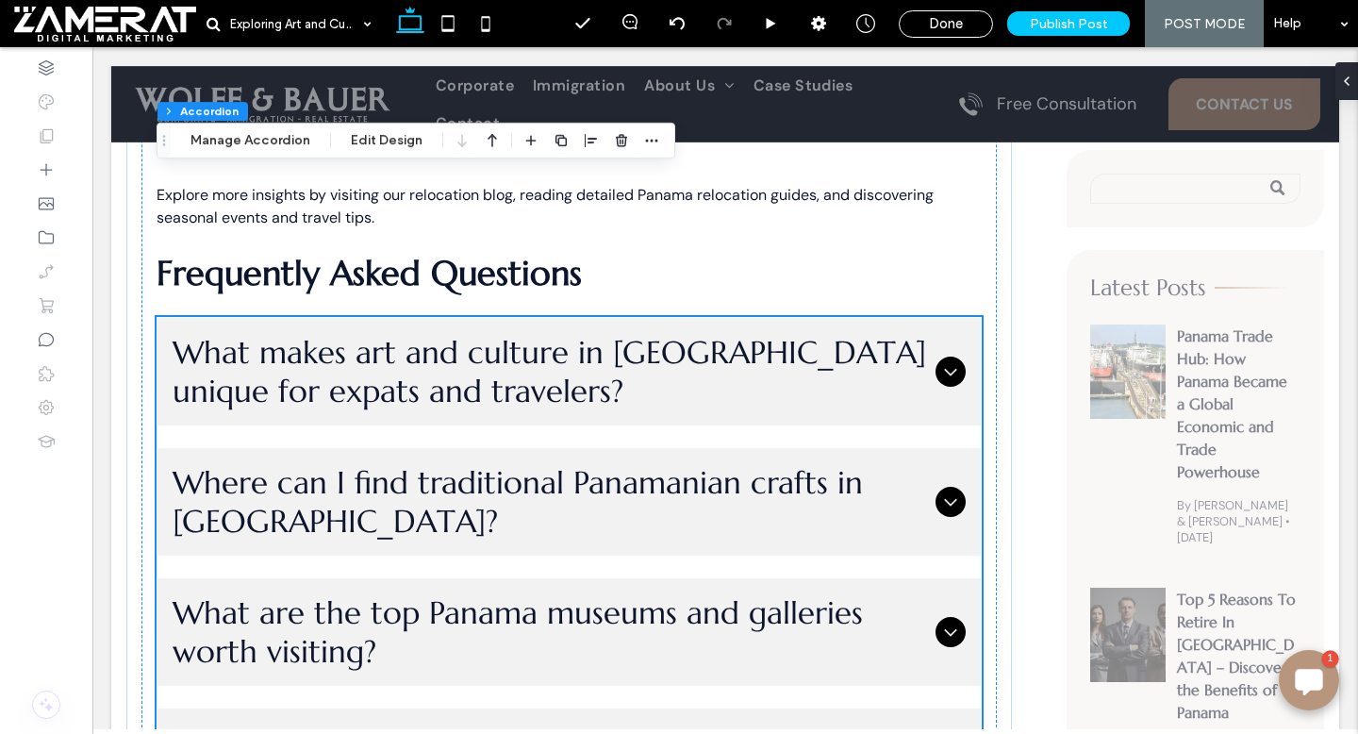
scroll to position [4387, 0]
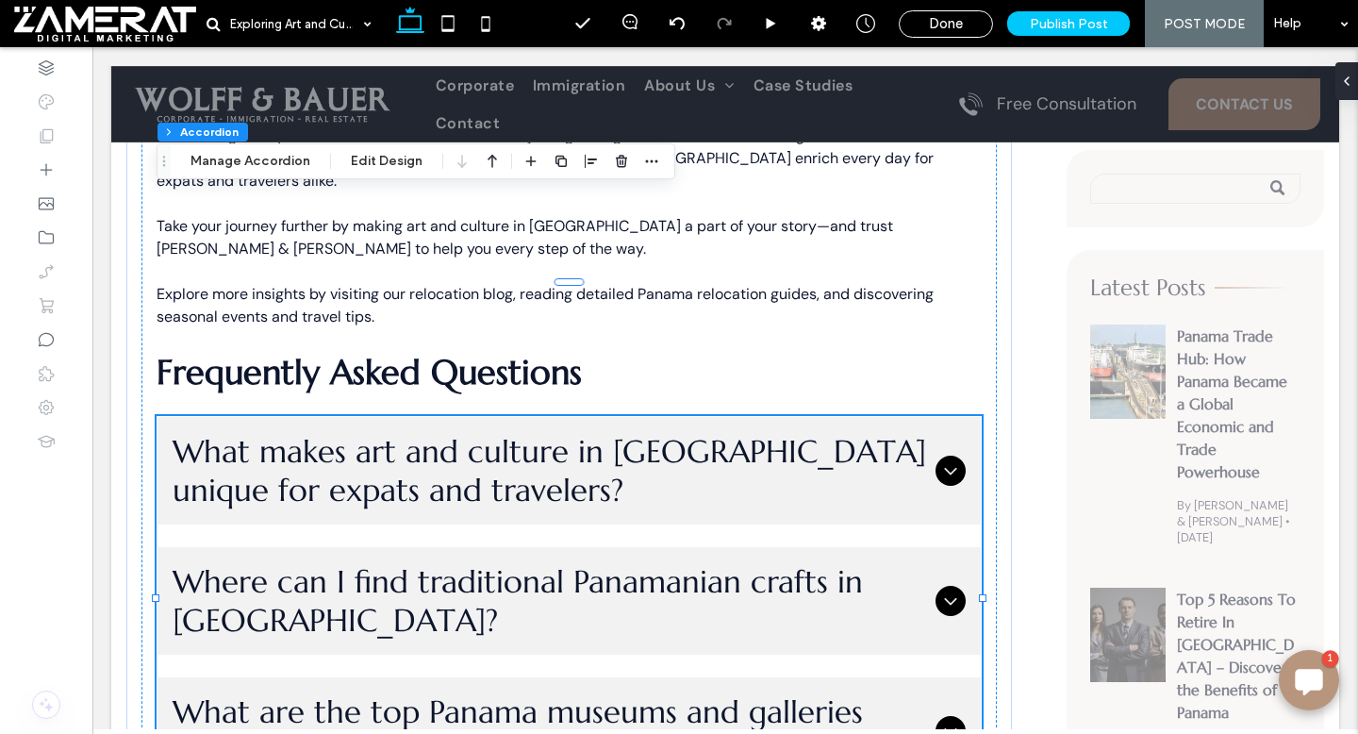
click at [819, 562] on span "Where can I find traditional Panamanian crafts in [GEOGRAPHIC_DATA]?" at bounding box center [550, 600] width 755 height 77
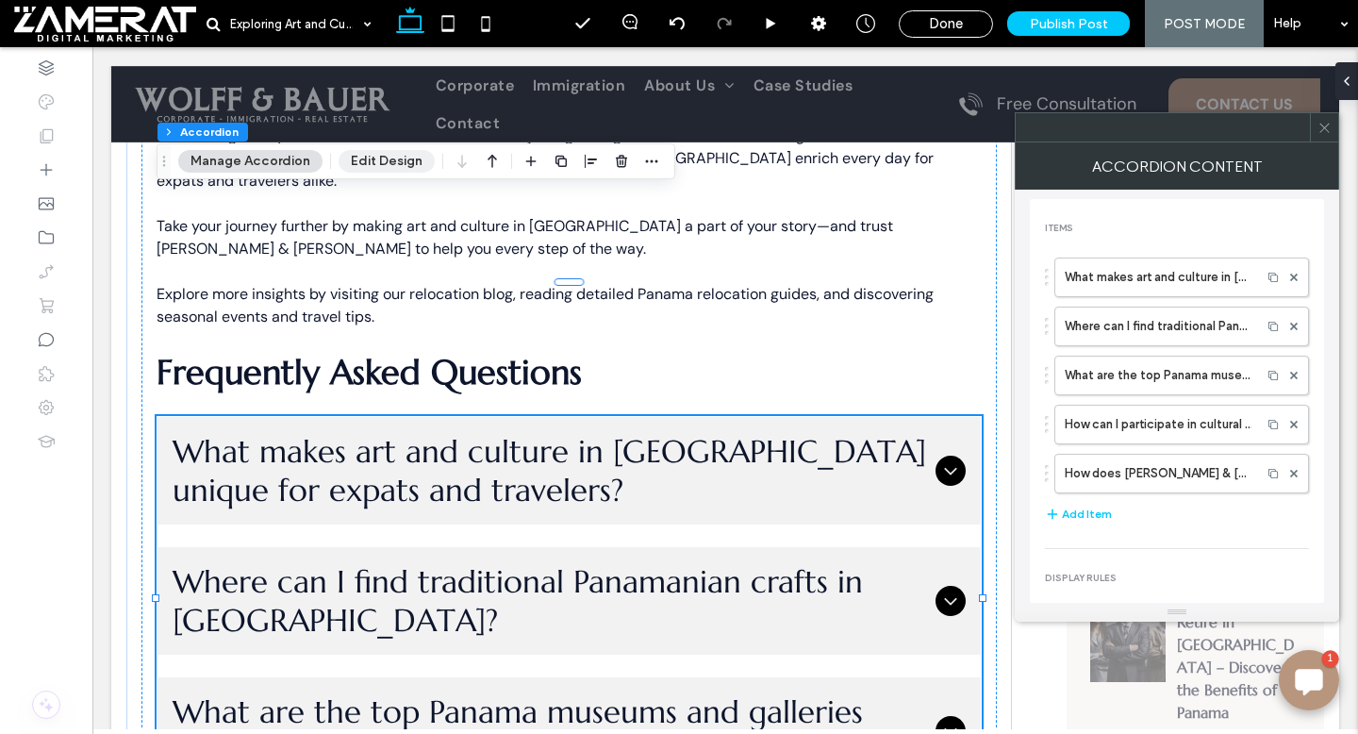
click at [409, 155] on button "Edit Design" at bounding box center [387, 161] width 96 height 23
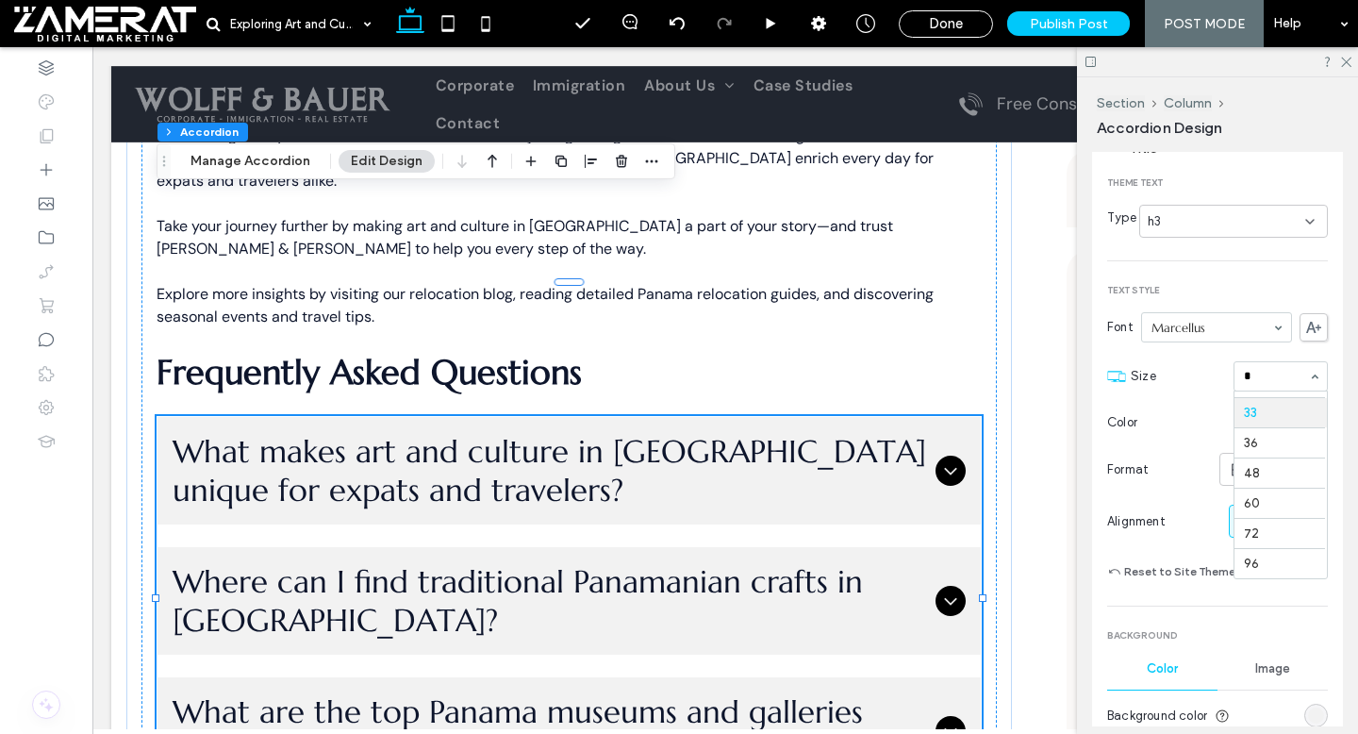
scroll to position [0, 0]
type input "**"
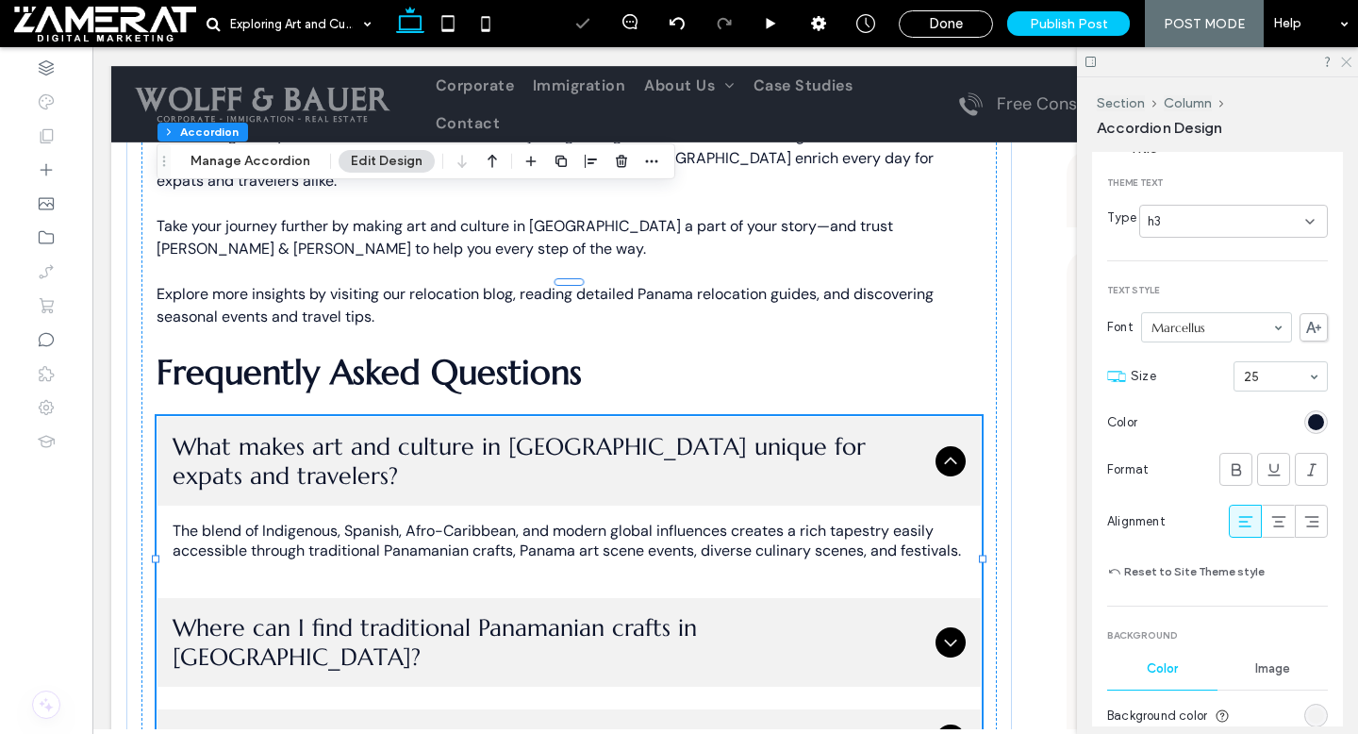
click at [1343, 64] on icon at bounding box center [1345, 61] width 12 height 12
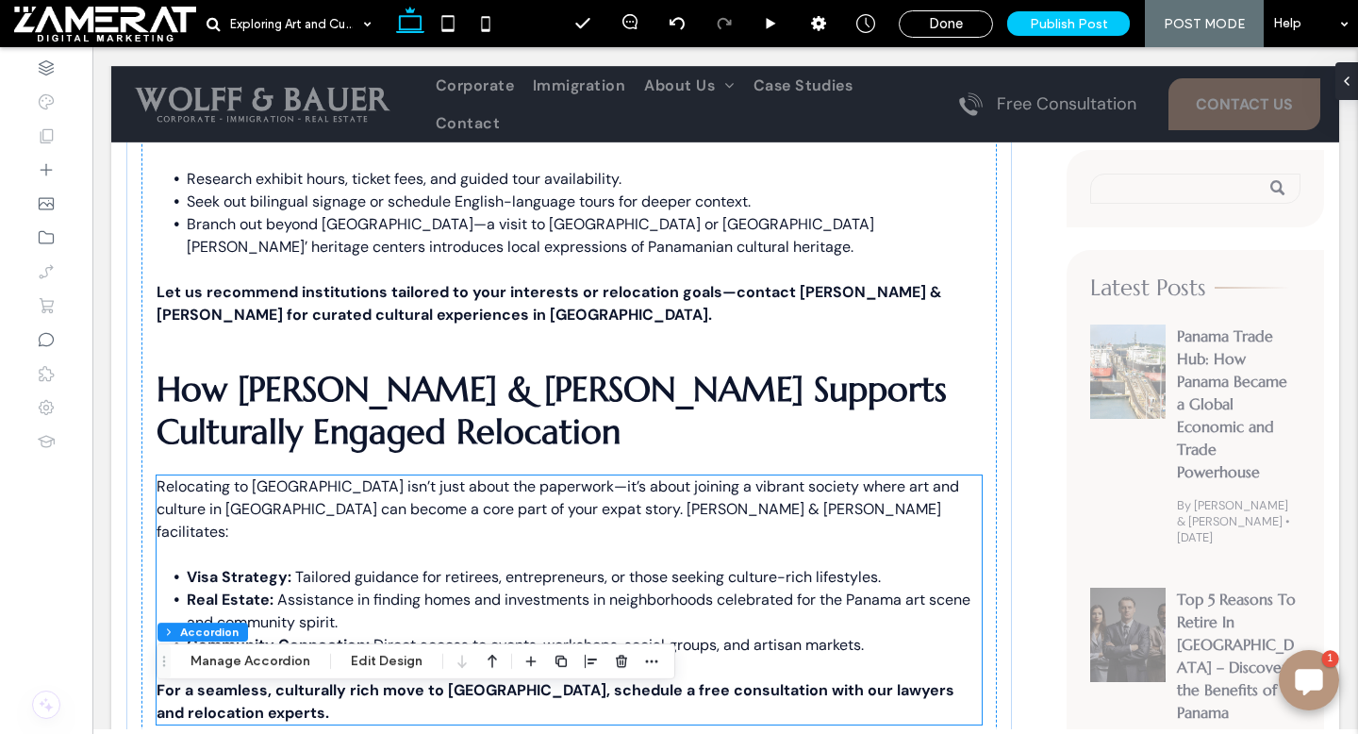
scroll to position [3640, 0]
